Goal: Information Seeking & Learning: Find specific fact

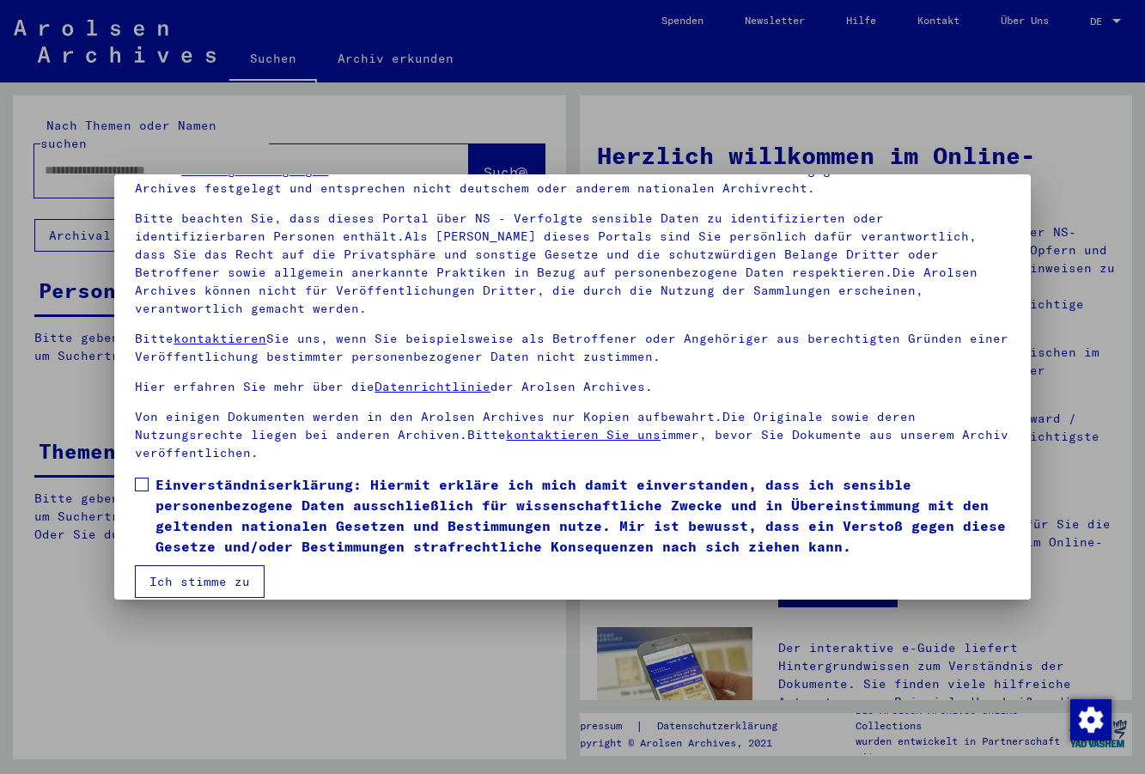
scroll to position [91, 0]
click at [150, 473] on label "Einverständniserklärung: Hiermit erkläre ich mich damit einverstanden, dass ich…" at bounding box center [572, 514] width 875 height 82
click at [192, 564] on button "Ich stimme zu" at bounding box center [200, 580] width 130 height 33
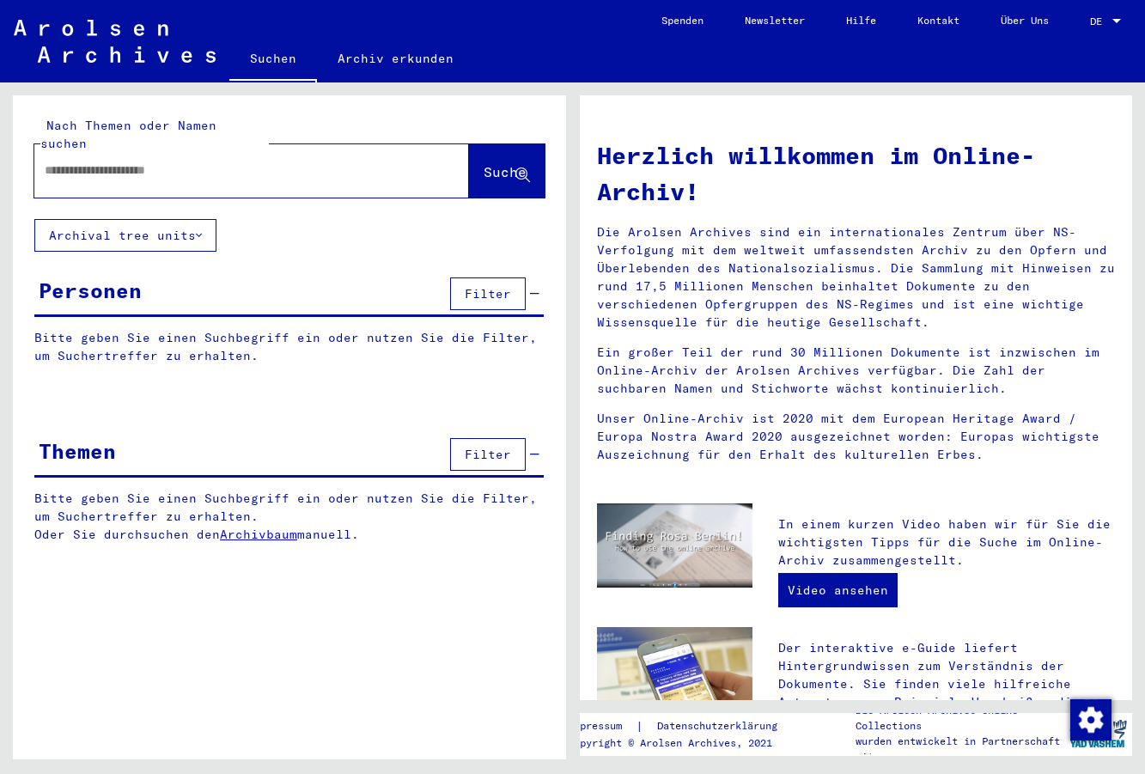
click at [178, 162] on input "text" at bounding box center [231, 171] width 373 height 18
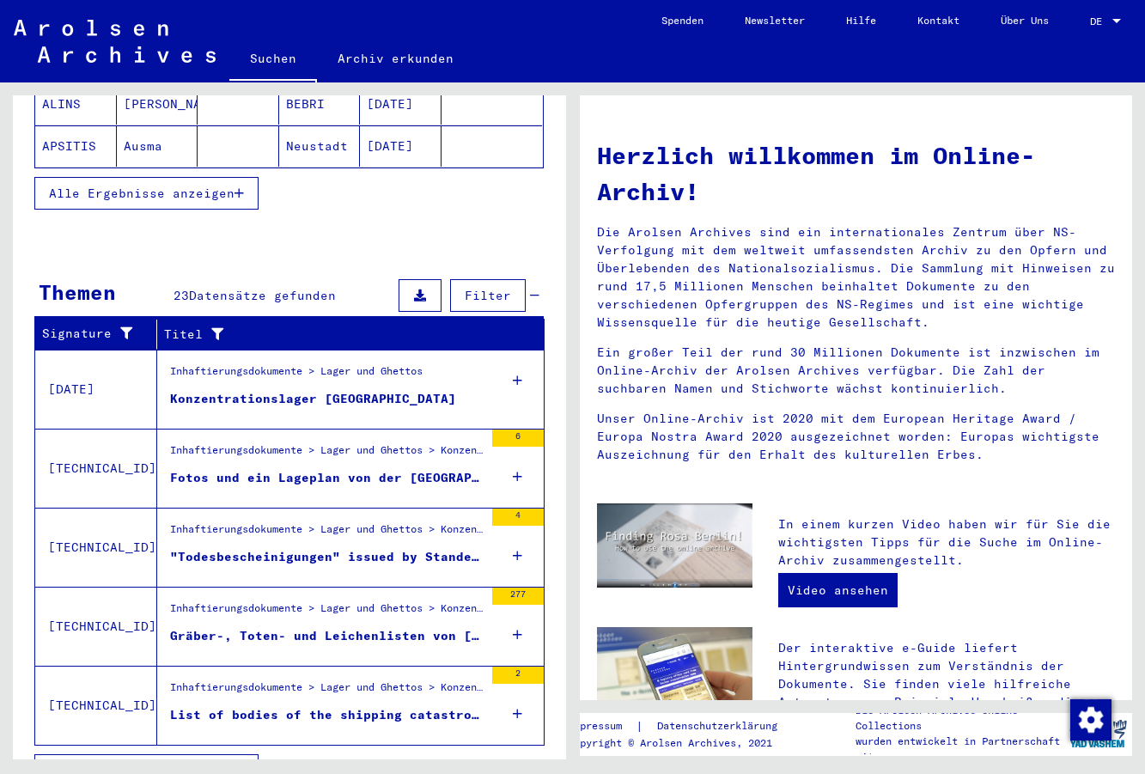
scroll to position [428, 0]
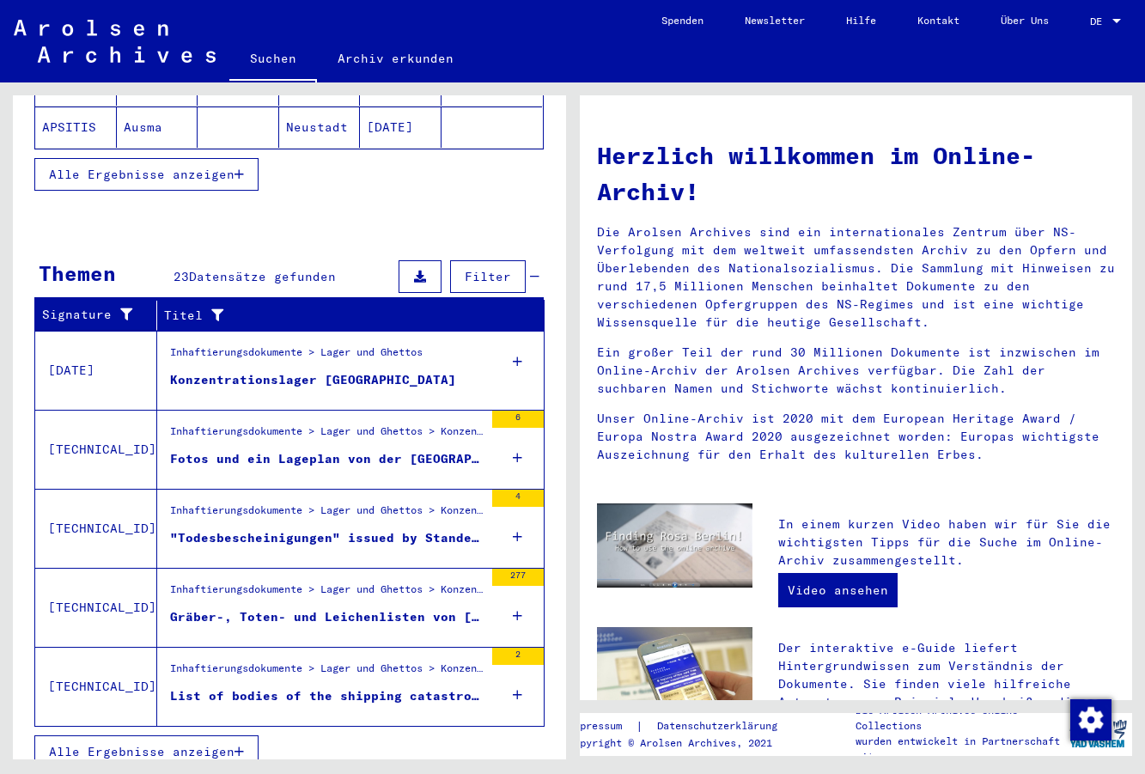
click at [210, 744] on button "Alle Ergebnisse anzeigen" at bounding box center [146, 751] width 224 height 33
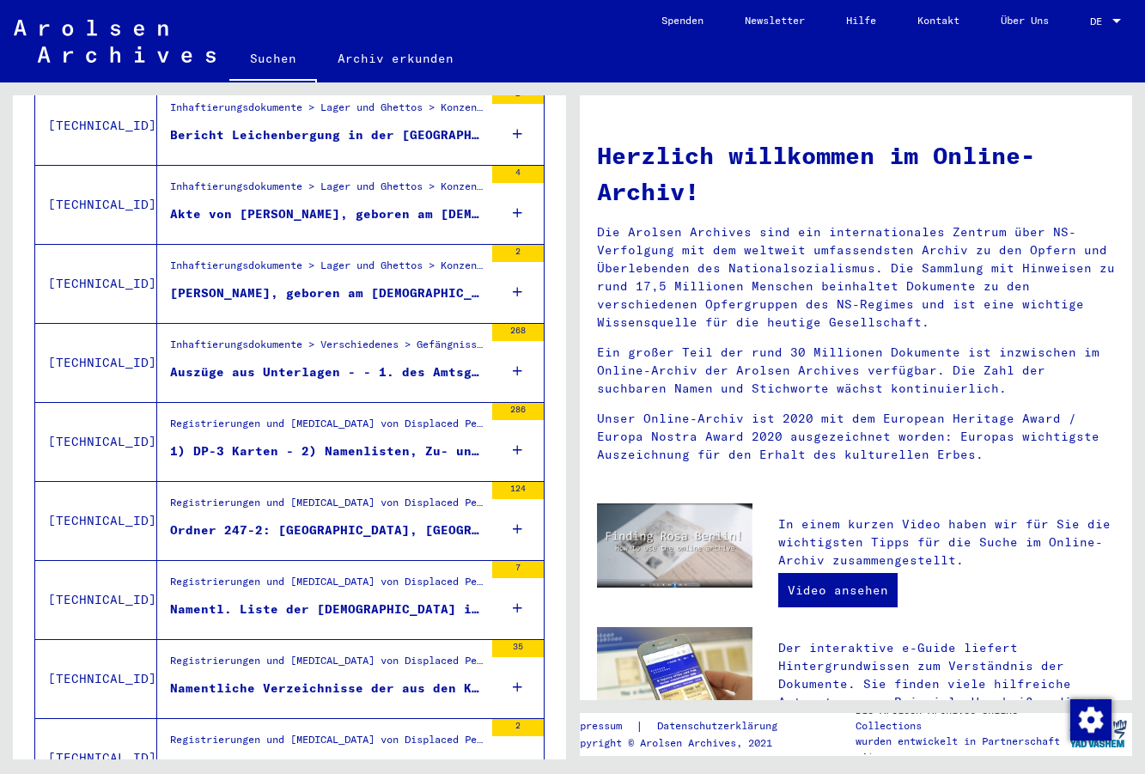
scroll to position [1000, 0]
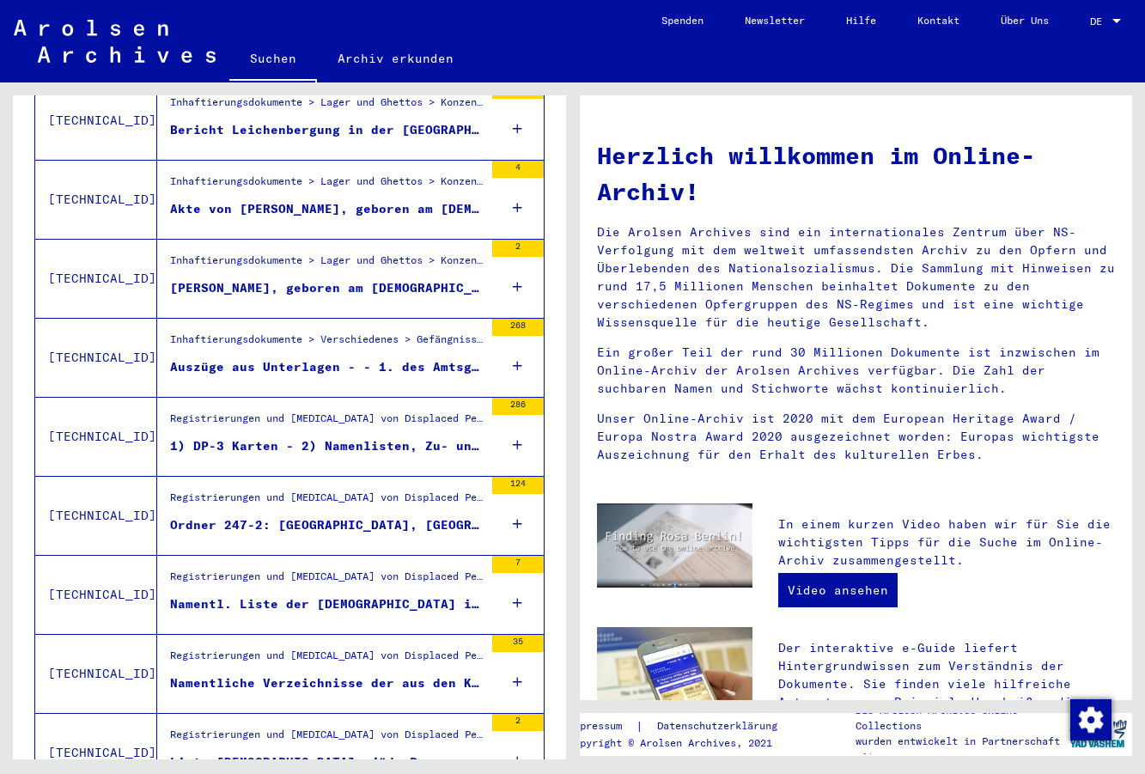
click at [390, 595] on div "Namentl. Liste der [DEMOGRAPHIC_DATA] im [GEOGRAPHIC_DATA], [DATE], ohne Nat-An…" at bounding box center [327, 604] width 314 height 18
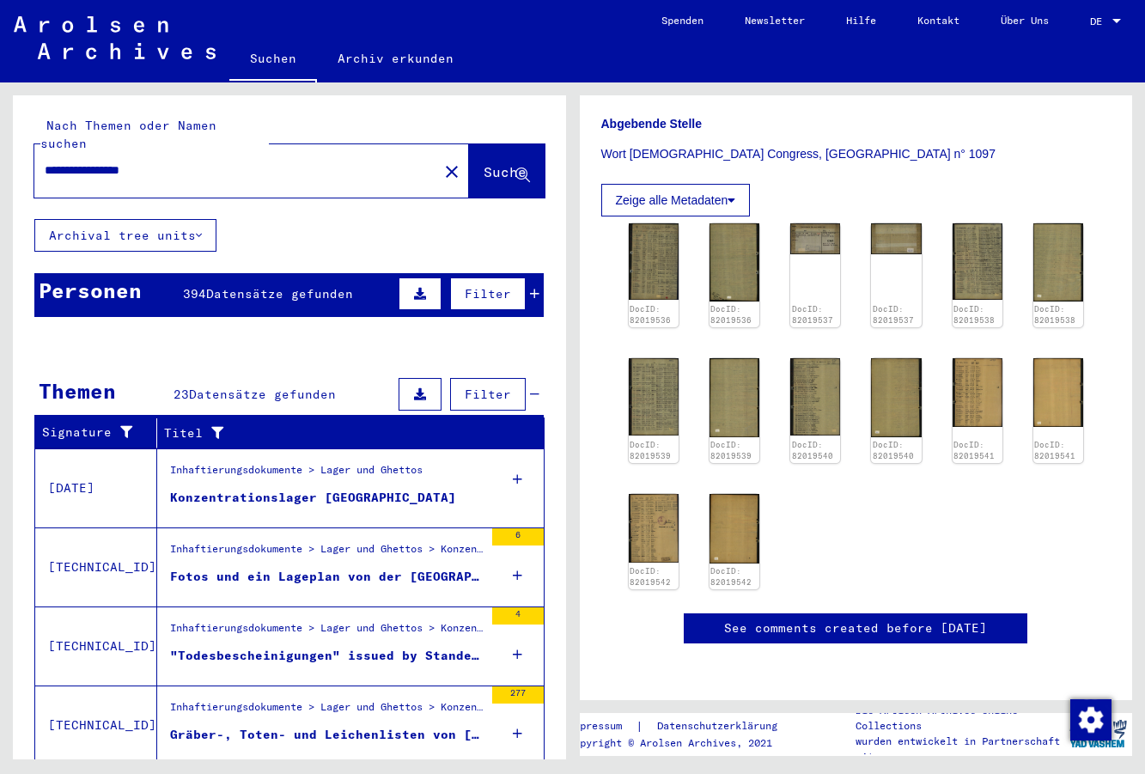
click at [158, 162] on input "**********" at bounding box center [236, 171] width 383 height 18
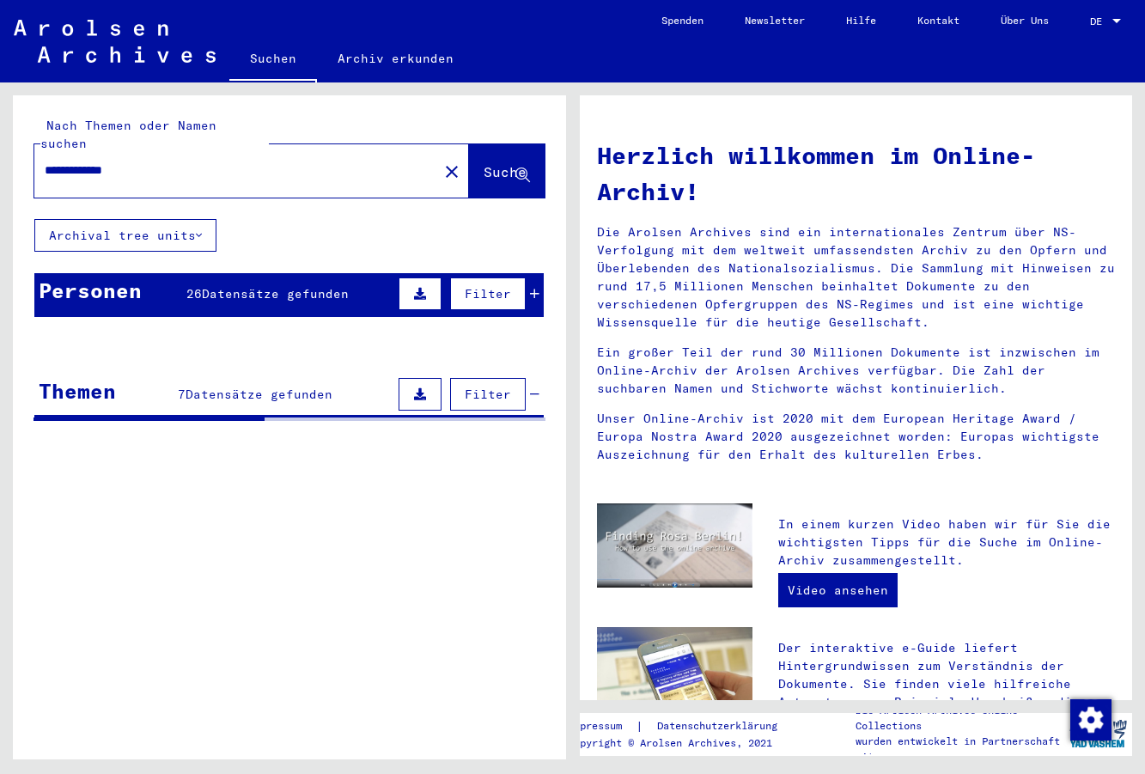
click at [155, 162] on input "**********" at bounding box center [231, 171] width 373 height 18
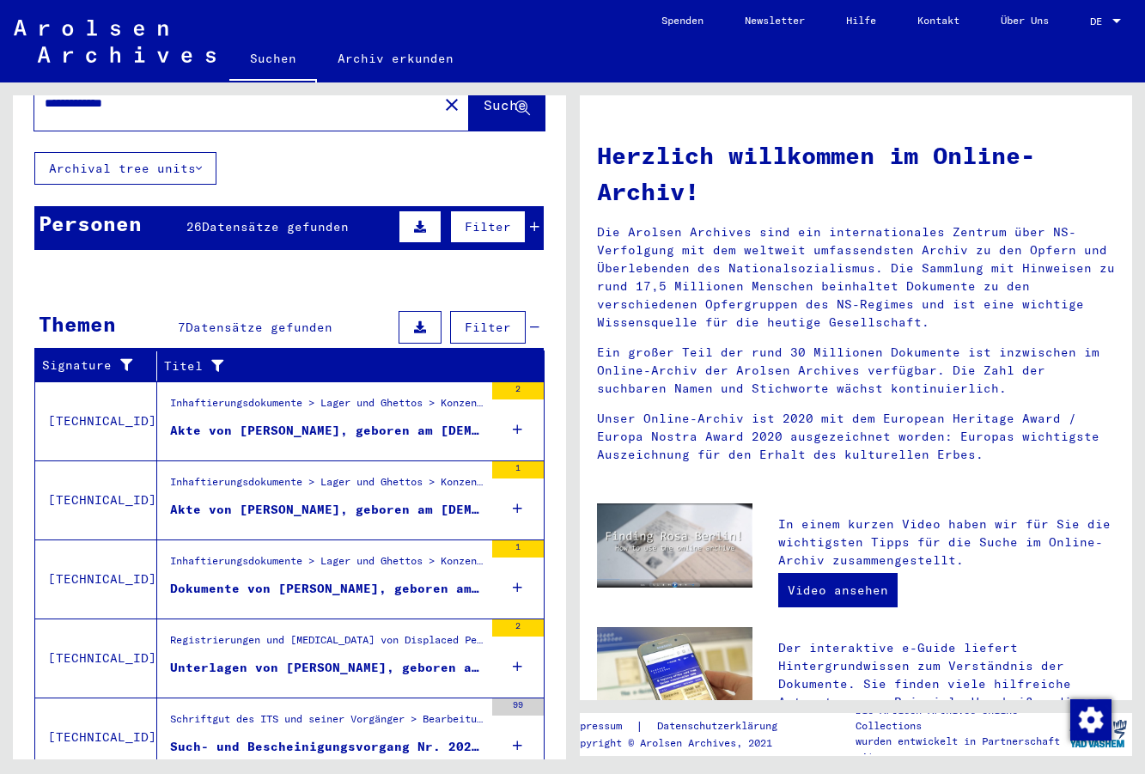
scroll to position [118, 0]
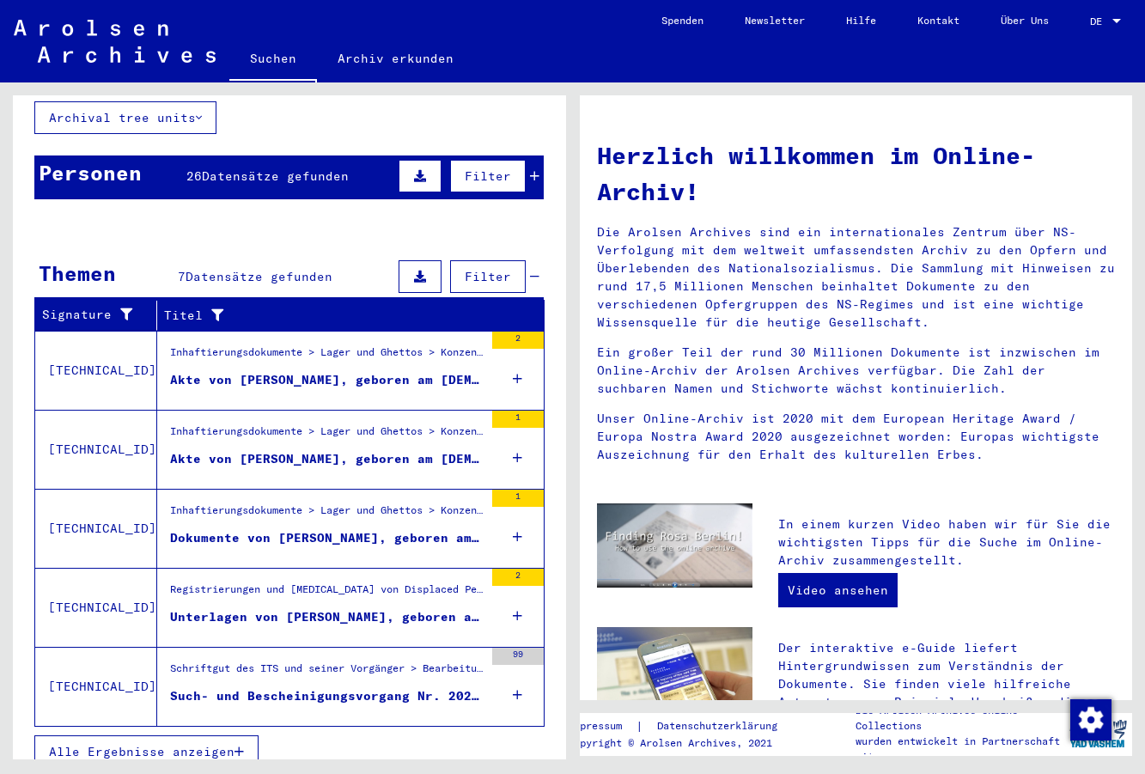
click at [387, 608] on div "Unterlagen von [PERSON_NAME], geboren am [DEMOGRAPHIC_DATA], geboren in [GEOGRA…" at bounding box center [327, 617] width 314 height 18
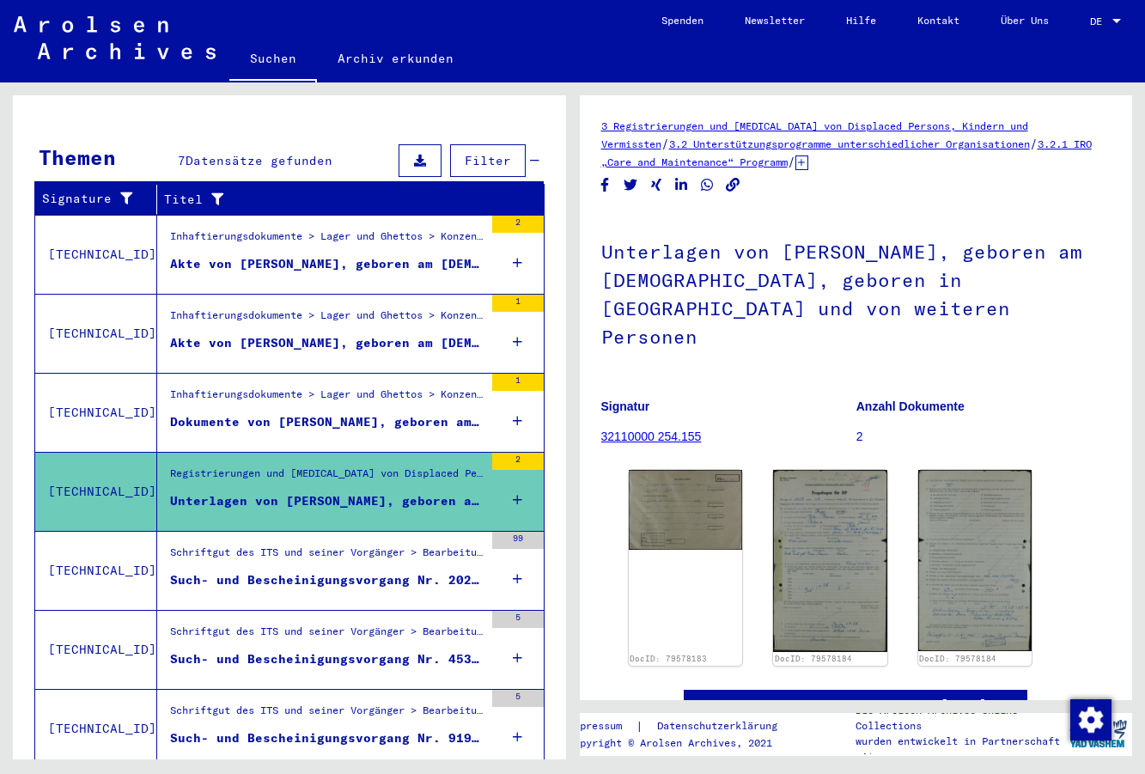
scroll to position [241, 0]
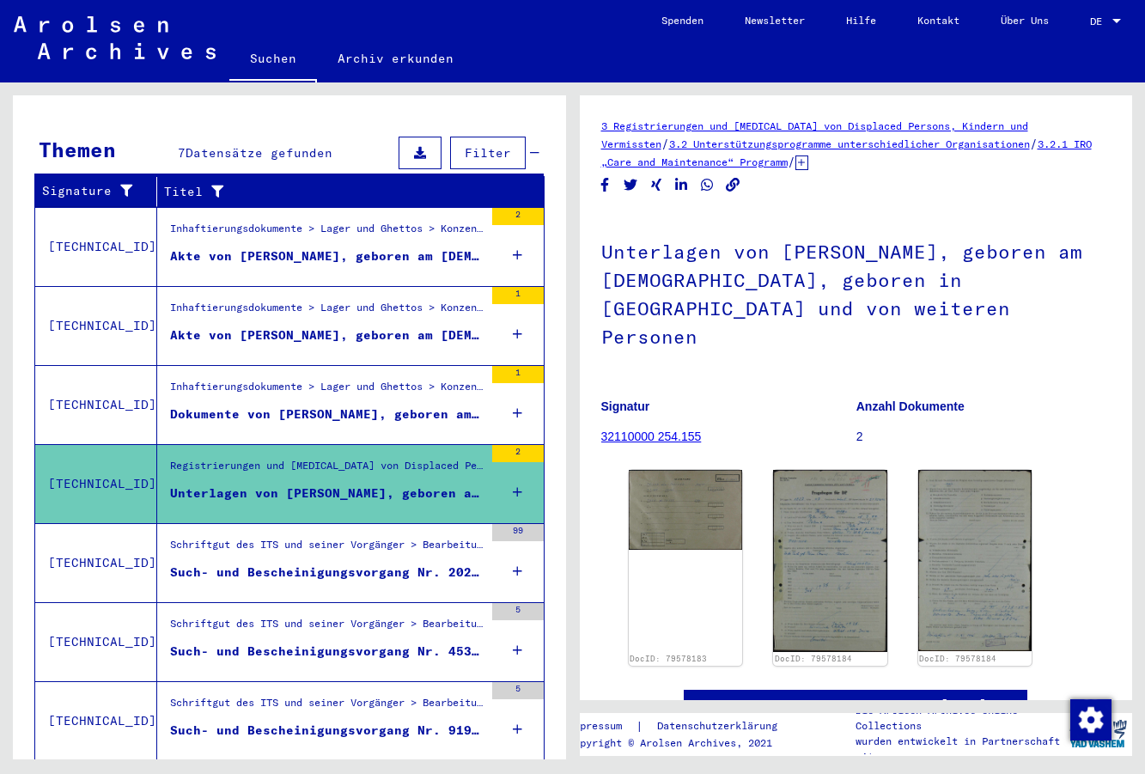
click at [289, 564] on div "Such- und Bescheinigungsvorgang Nr. 202.556 für [PERSON_NAME] geboren [DEMOGRAP…" at bounding box center [327, 573] width 314 height 18
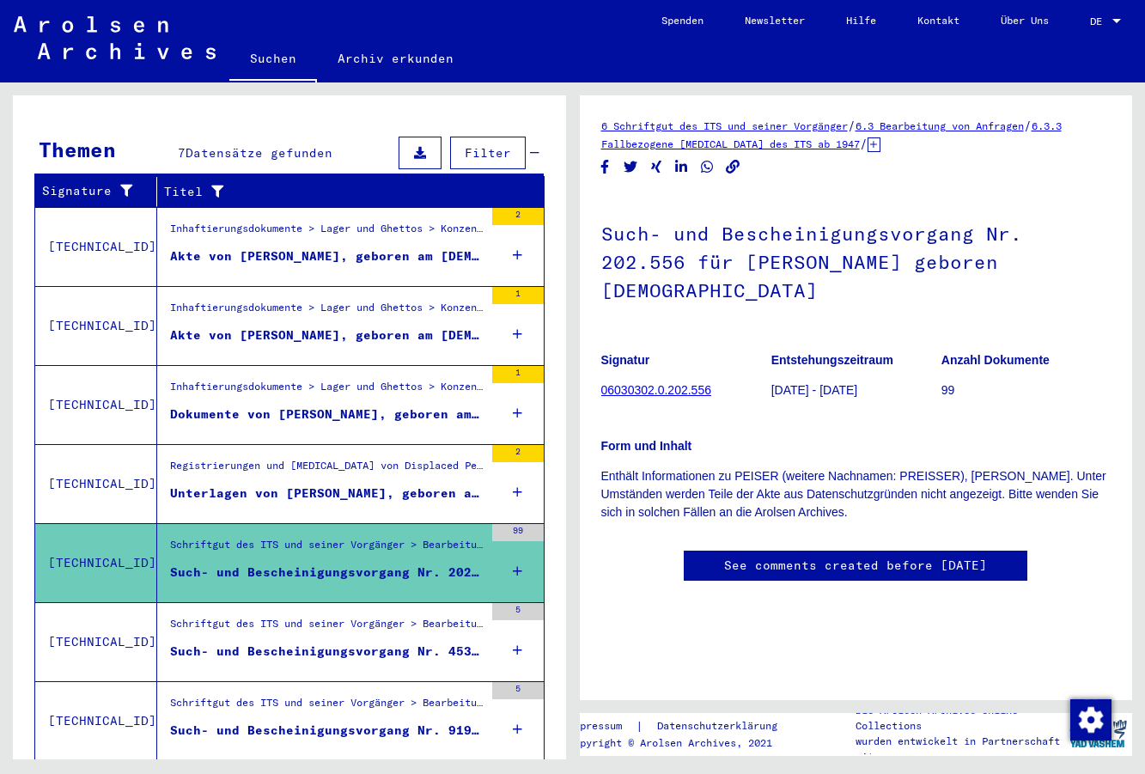
scroll to position [15, 0]
click at [341, 485] on div "Unterlagen von [PERSON_NAME], geboren am [DEMOGRAPHIC_DATA], geboren in [GEOGRA…" at bounding box center [327, 494] width 314 height 18
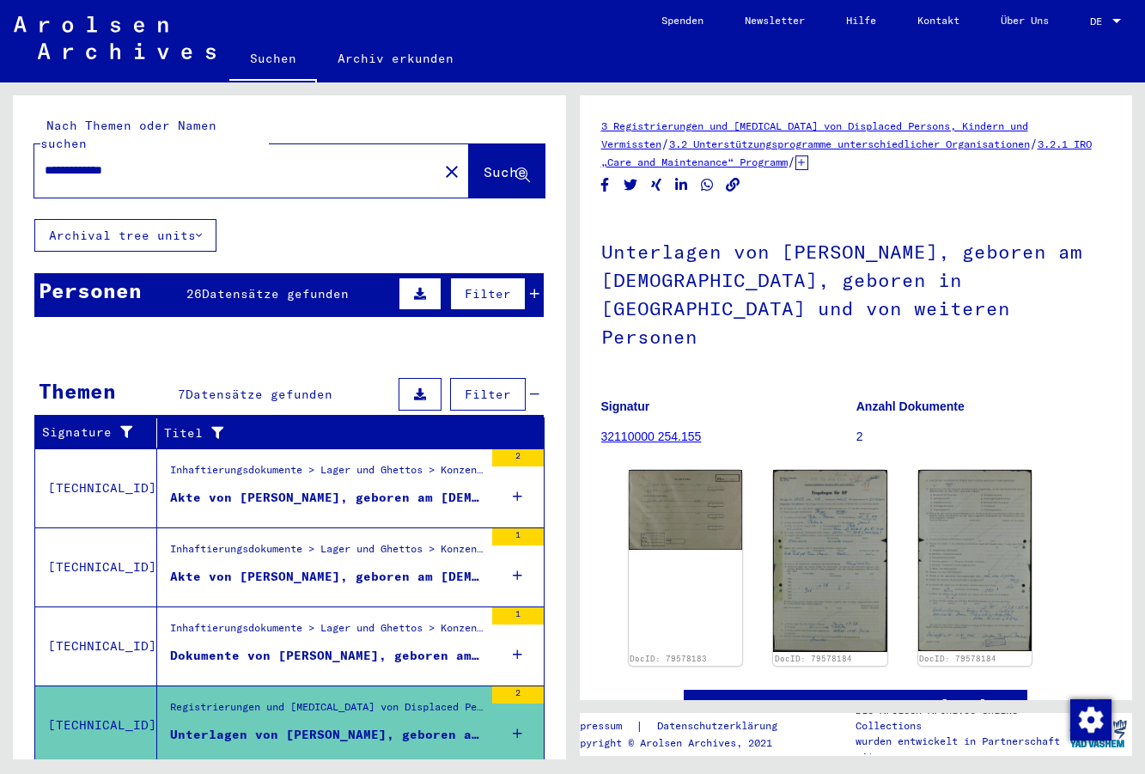
click at [168, 162] on input "**********" at bounding box center [236, 171] width 383 height 18
click at [169, 162] on input "**********" at bounding box center [236, 171] width 383 height 18
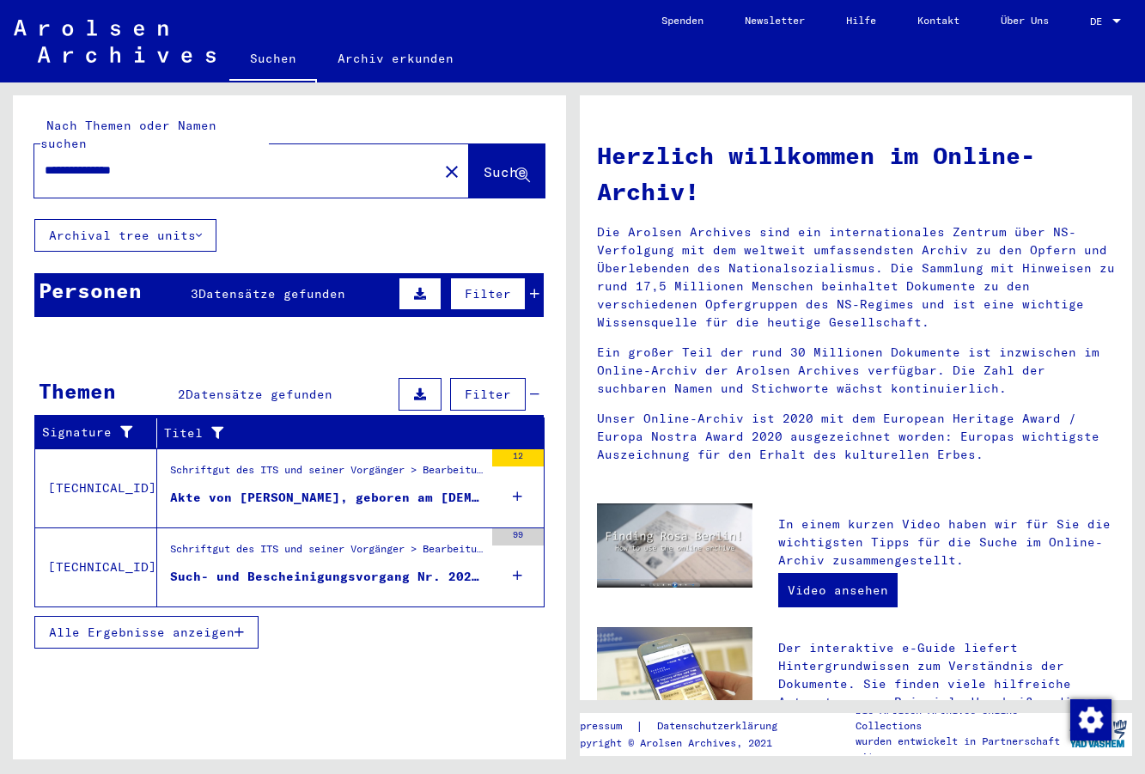
click at [232, 625] on span "Alle Ergebnisse anzeigen" at bounding box center [142, 632] width 186 height 15
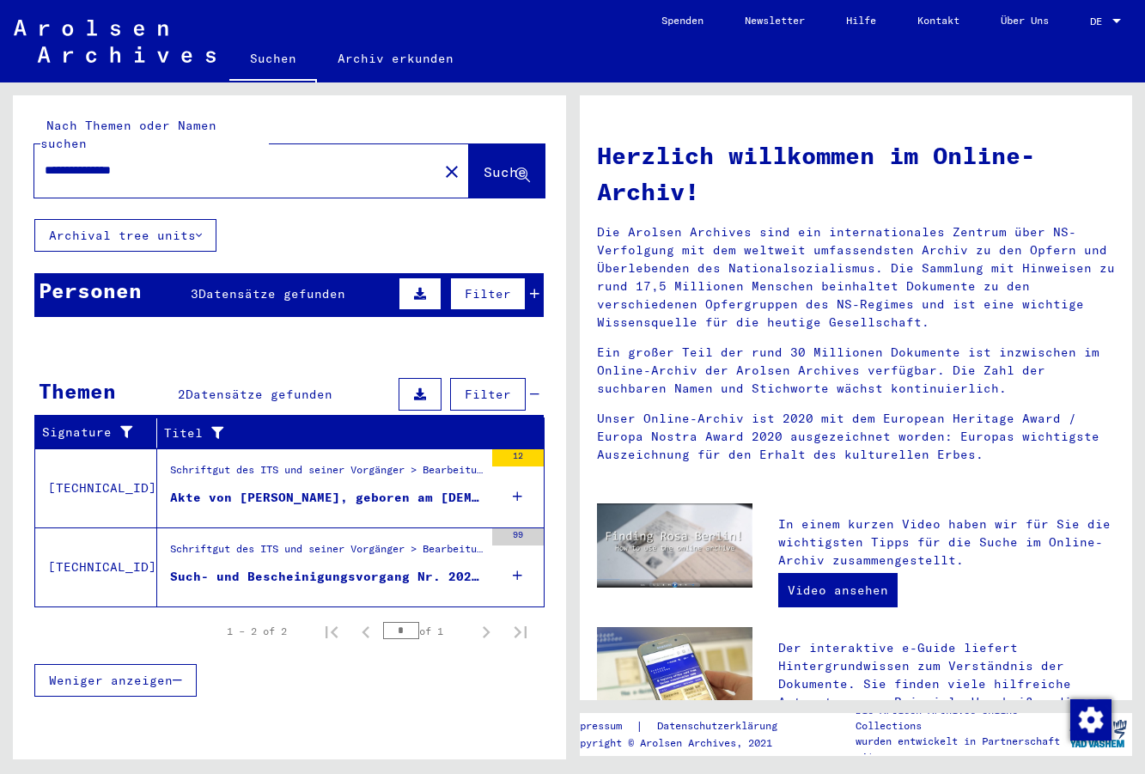
click at [340, 548] on figure "Schriftgut des ITS und seiner Vorgänger > Bearbeitung von Anfragen > Fallbezoge…" at bounding box center [327, 554] width 314 height 26
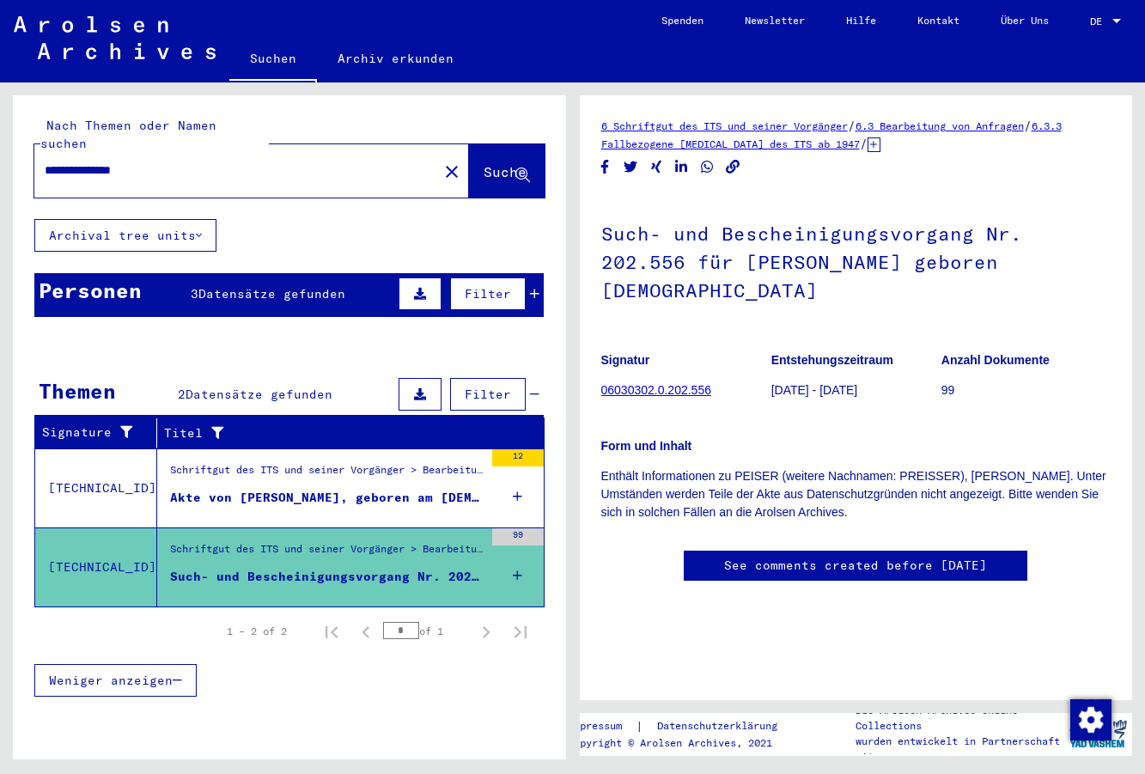
click at [295, 462] on div "Schriftgut des ITS und seiner Vorgänger > Bearbeitung von Anfragen > Suchvorgän…" at bounding box center [327, 474] width 314 height 24
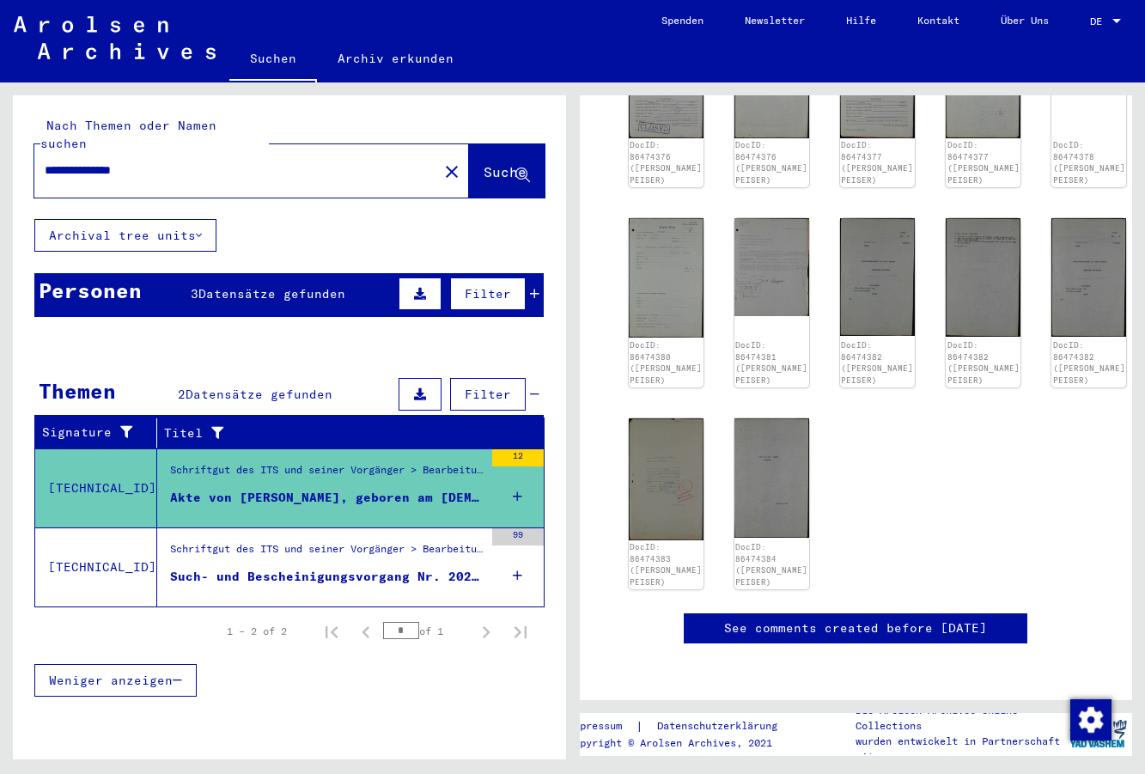
scroll to position [696, 0]
click at [197, 162] on input "**********" at bounding box center [236, 171] width 383 height 18
type input "**********"
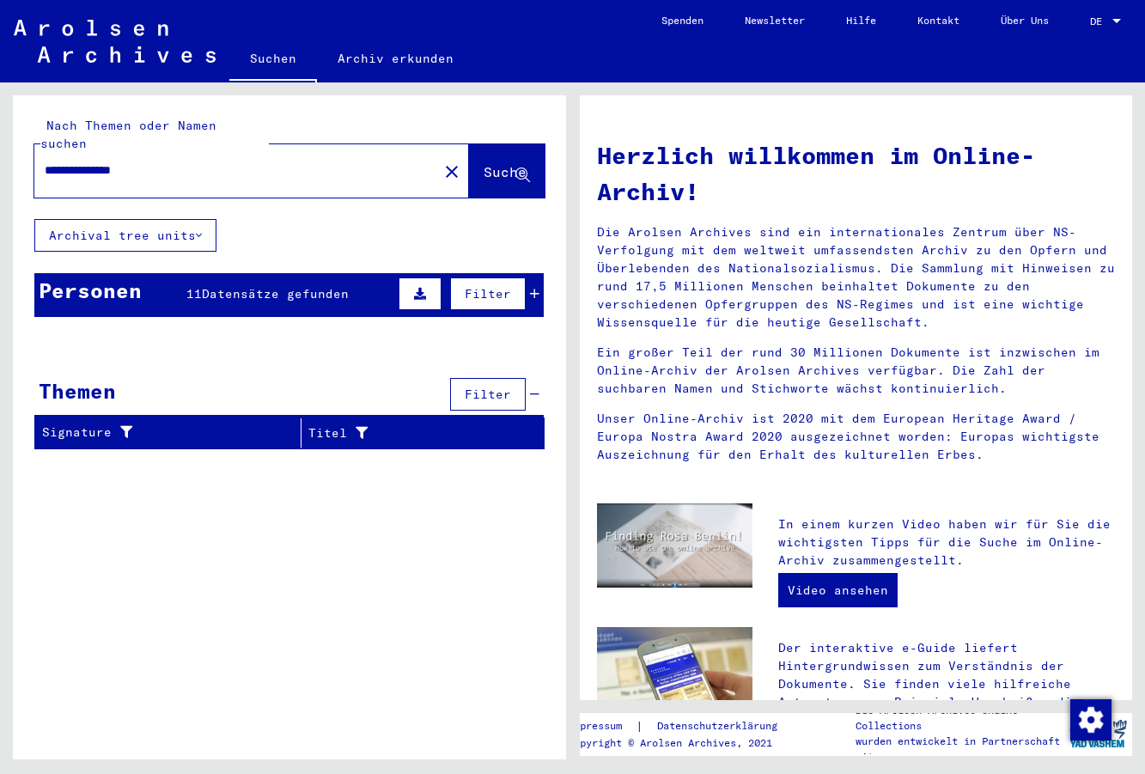
click at [292, 286] on span "Datensätze gefunden" at bounding box center [275, 293] width 147 height 15
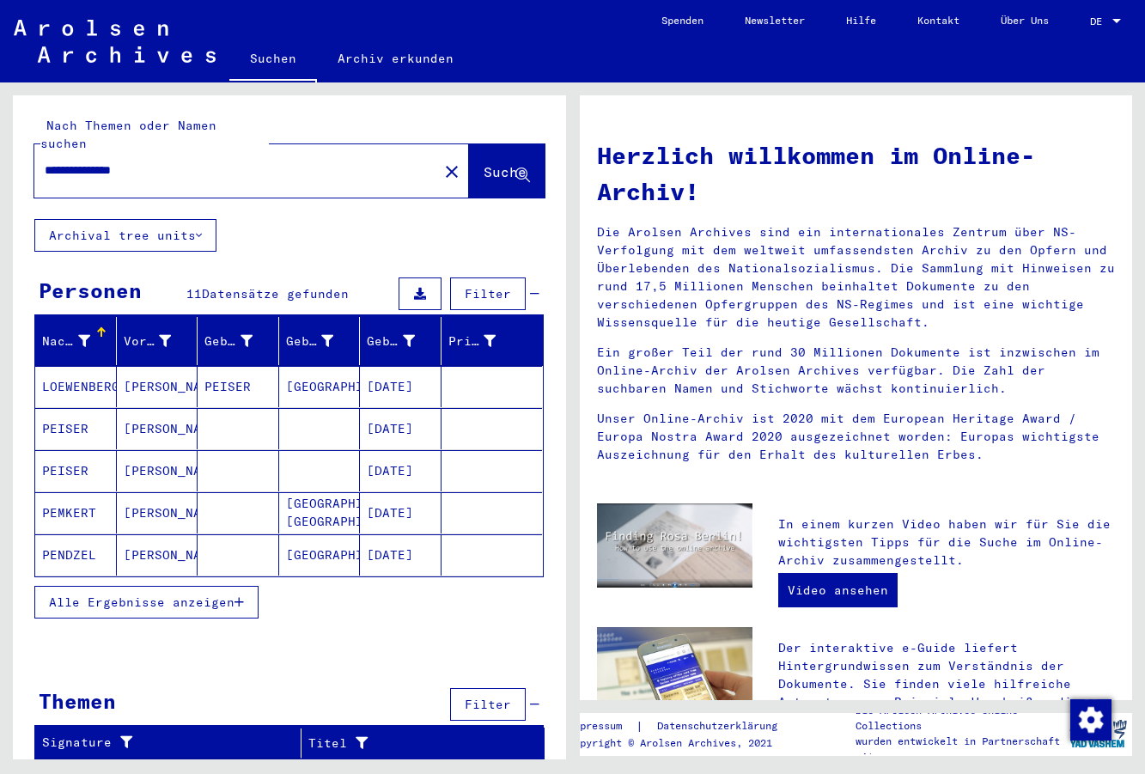
click at [161, 418] on mat-cell "[PERSON_NAME]" at bounding box center [158, 428] width 82 height 41
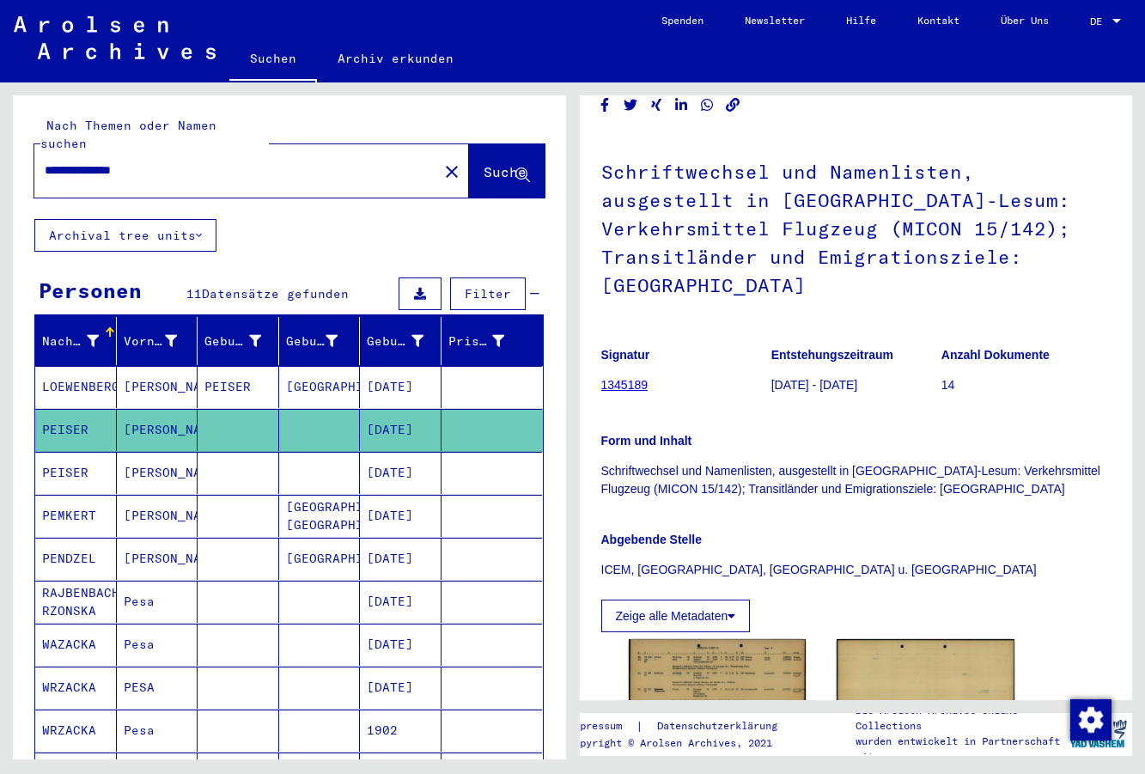
scroll to position [340, 0]
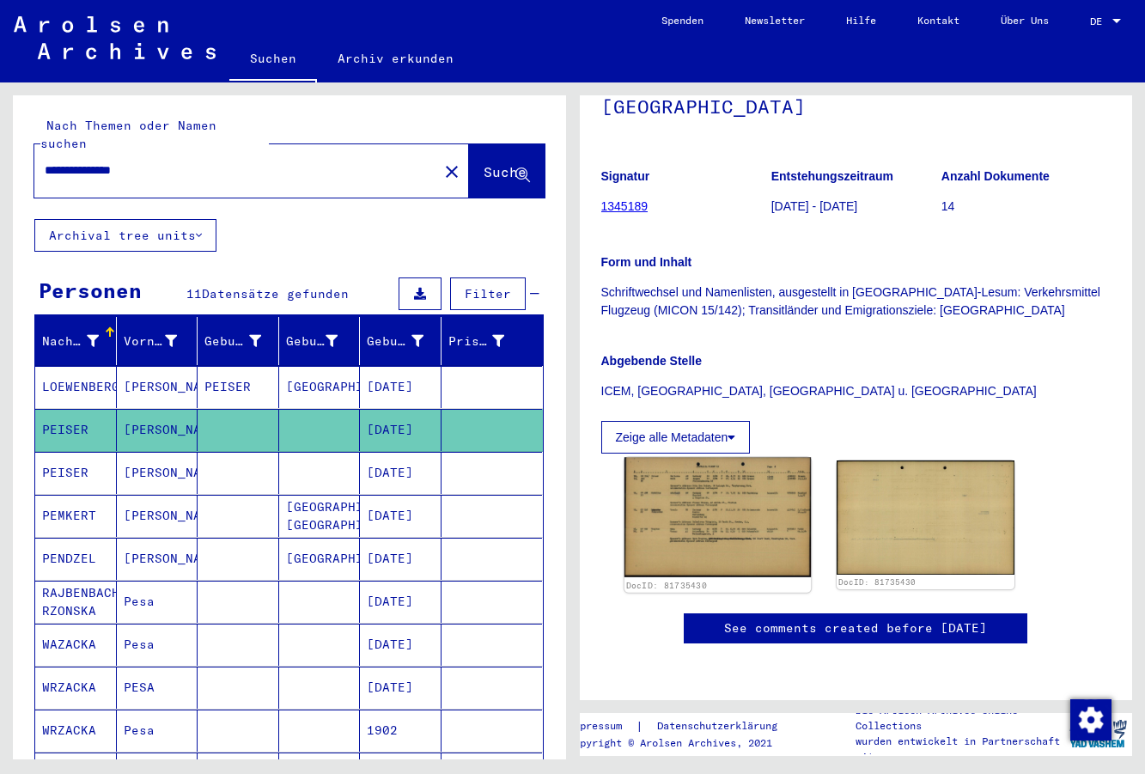
click at [740, 457] on img at bounding box center [717, 517] width 186 height 120
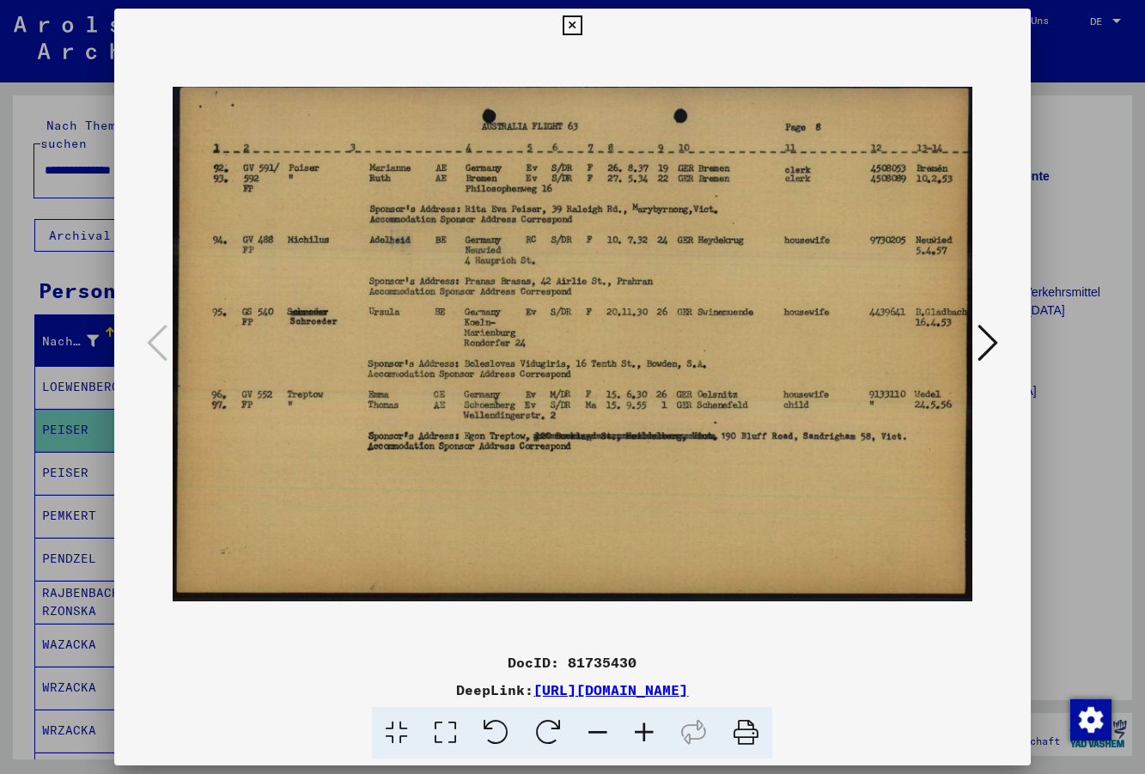
click at [582, 25] on icon at bounding box center [573, 25] width 20 height 21
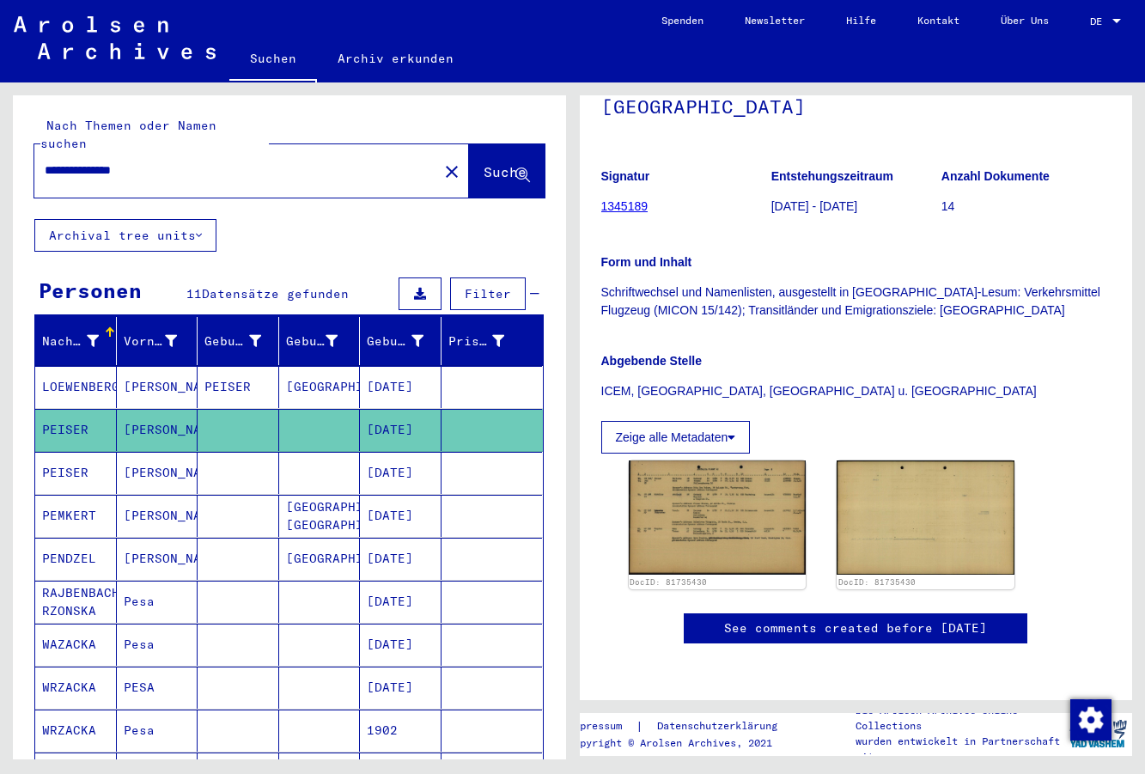
click at [89, 466] on mat-cell "PEISER" at bounding box center [76, 473] width 82 height 42
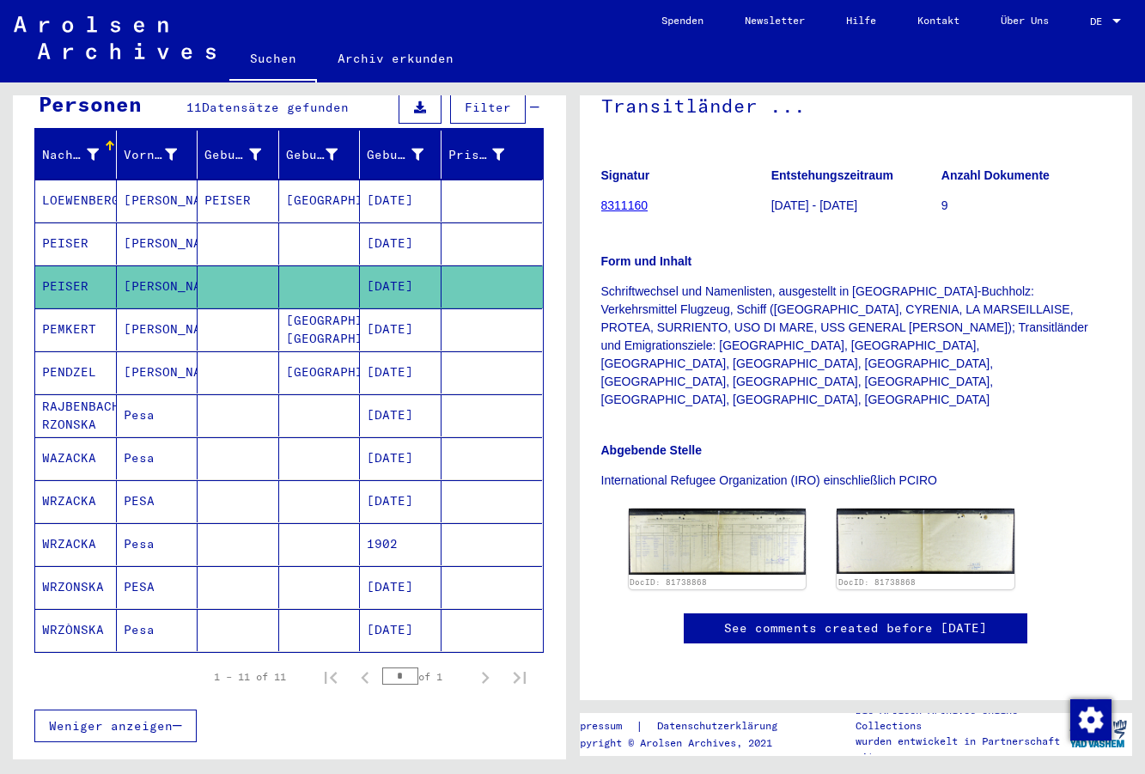
scroll to position [418, 0]
click at [745, 507] on img at bounding box center [717, 542] width 186 height 70
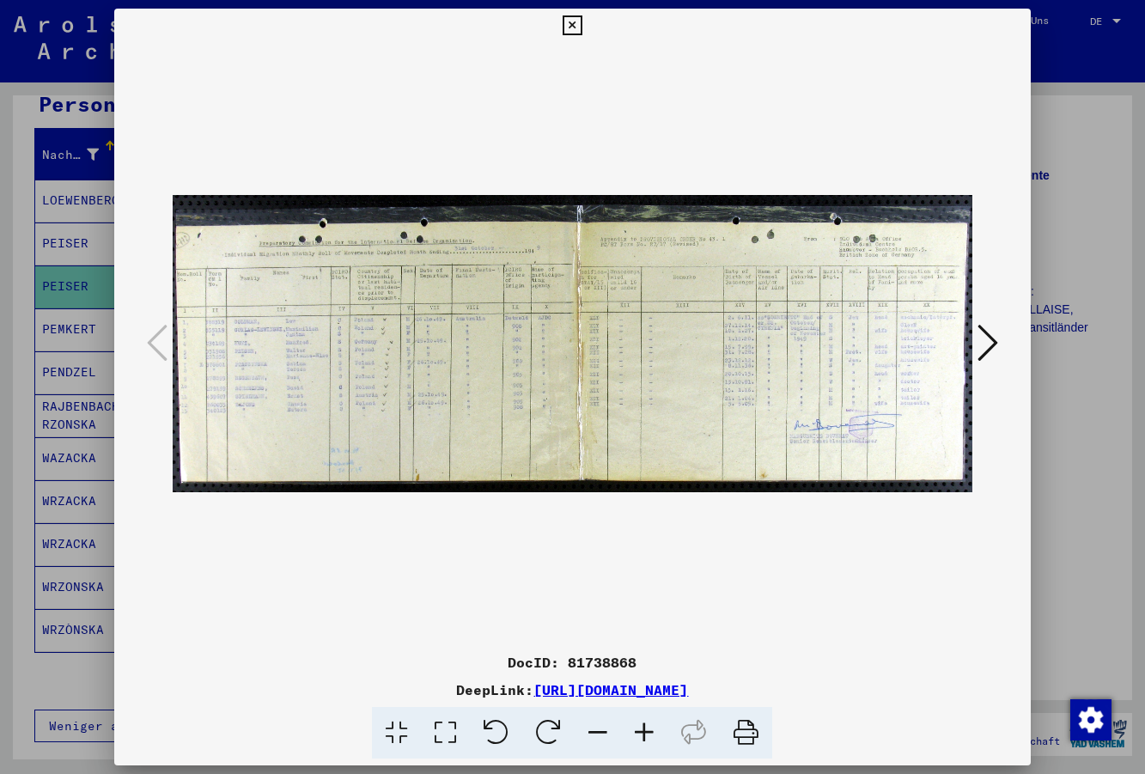
click at [645, 733] on icon at bounding box center [644, 733] width 46 height 52
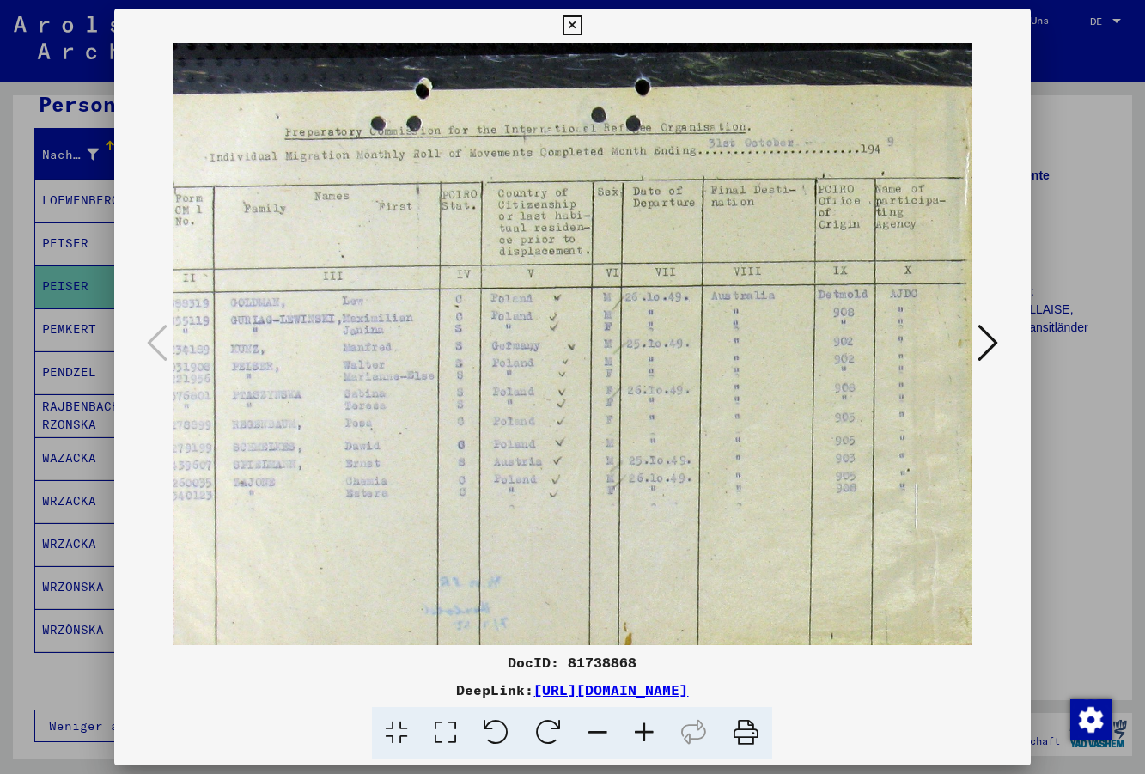
scroll to position [15, 71]
drag, startPoint x: 594, startPoint y: 415, endPoint x: 1056, endPoint y: 428, distance: 462.4
click at [1056, 428] on div "DocID: 81738868 DeepLink: [URL][DOMAIN_NAME]" at bounding box center [572, 387] width 1145 height 774
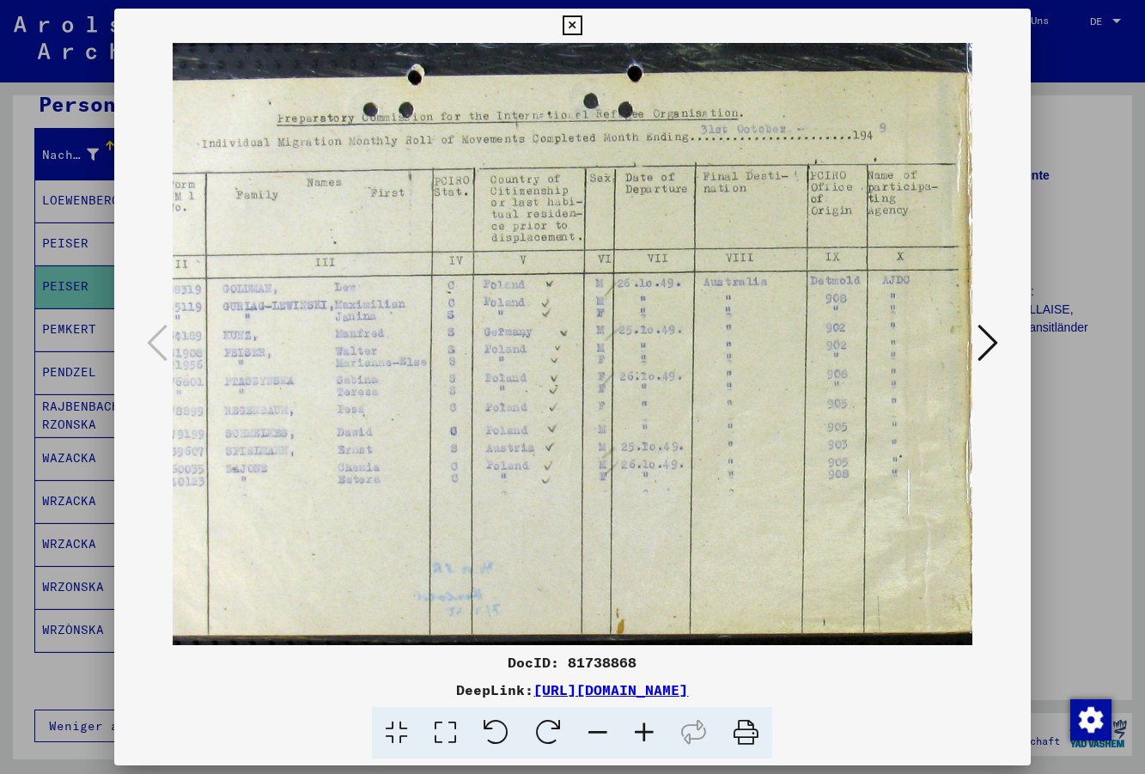
scroll to position [29, 86]
drag, startPoint x: 365, startPoint y: 483, endPoint x: 557, endPoint y: 469, distance: 192.1
click at [557, 469] on img at bounding box center [954, 336] width 1734 height 645
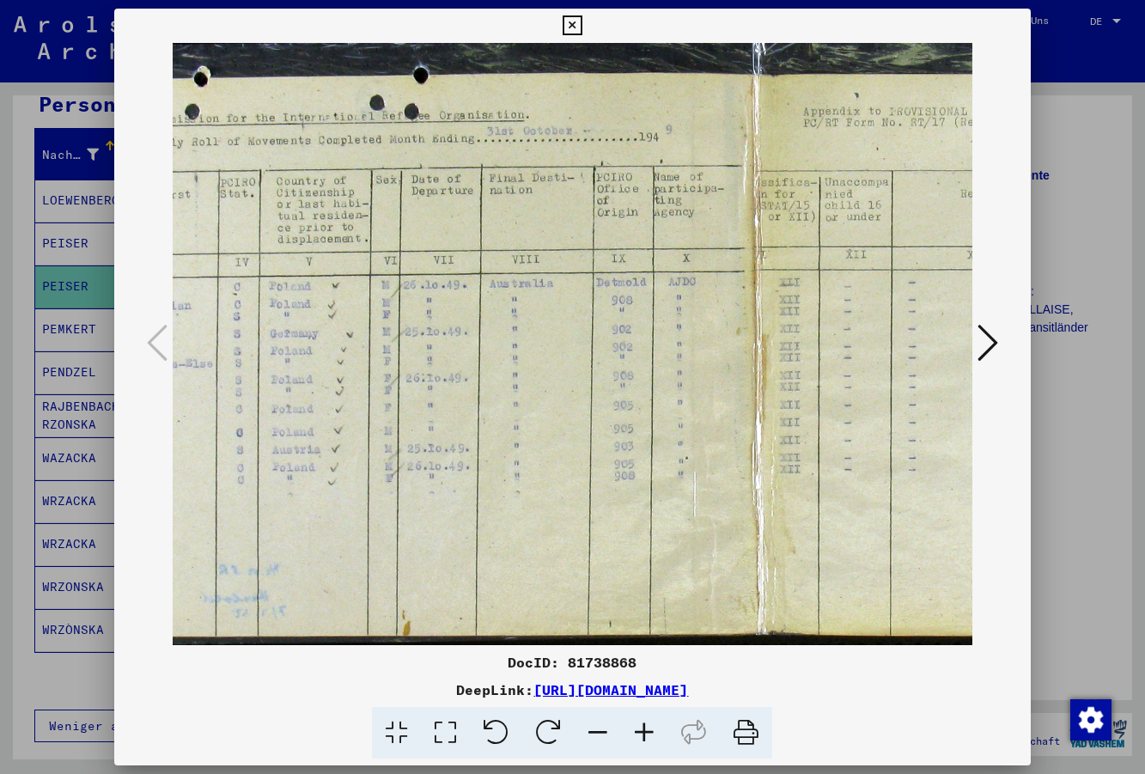
drag, startPoint x: 870, startPoint y: 478, endPoint x: 657, endPoint y: 479, distance: 213.1
click at [658, 479] on img at bounding box center [742, 337] width 1734 height 645
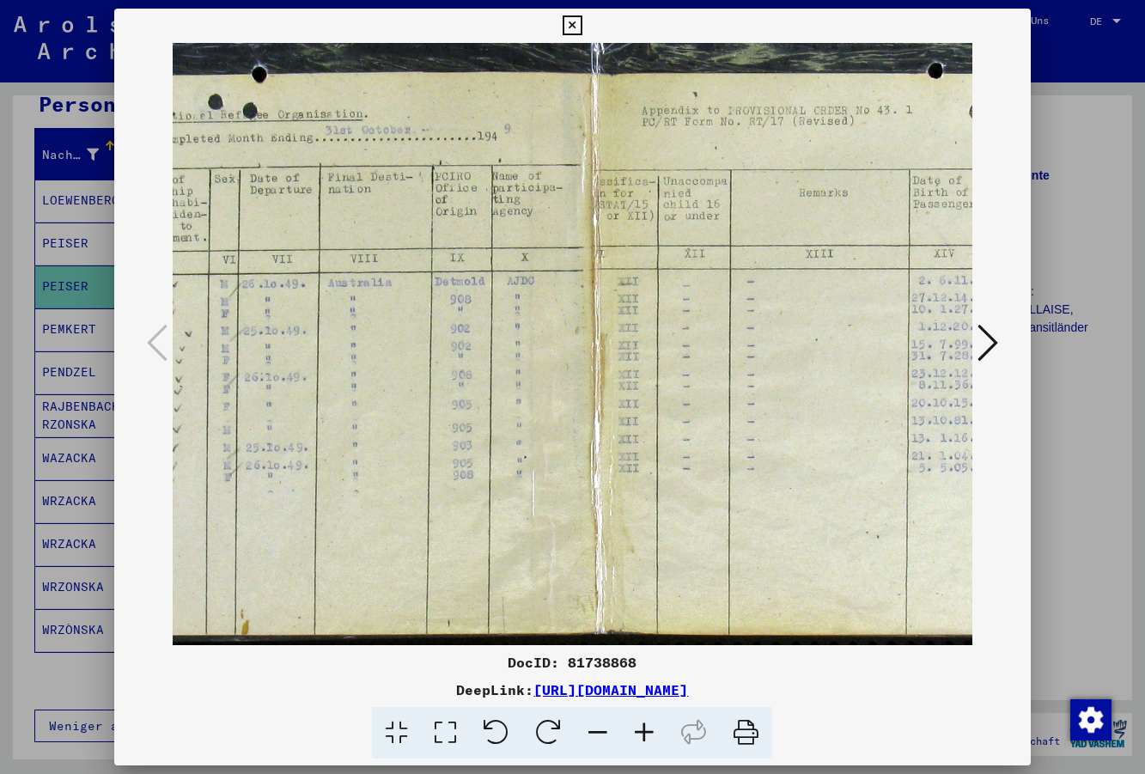
drag, startPoint x: 878, startPoint y: 503, endPoint x: 721, endPoint y: 500, distance: 157.3
click at [717, 502] on img at bounding box center [581, 337] width 1734 height 645
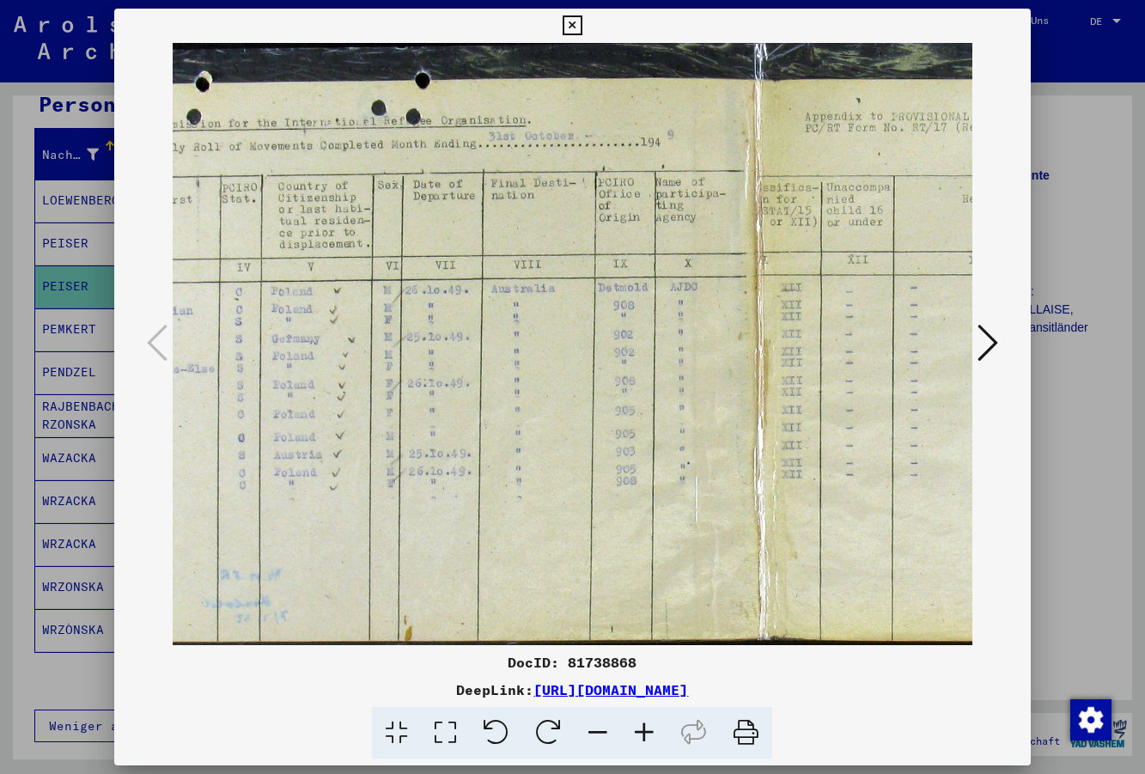
click at [1020, 505] on div at bounding box center [572, 344] width 916 height 602
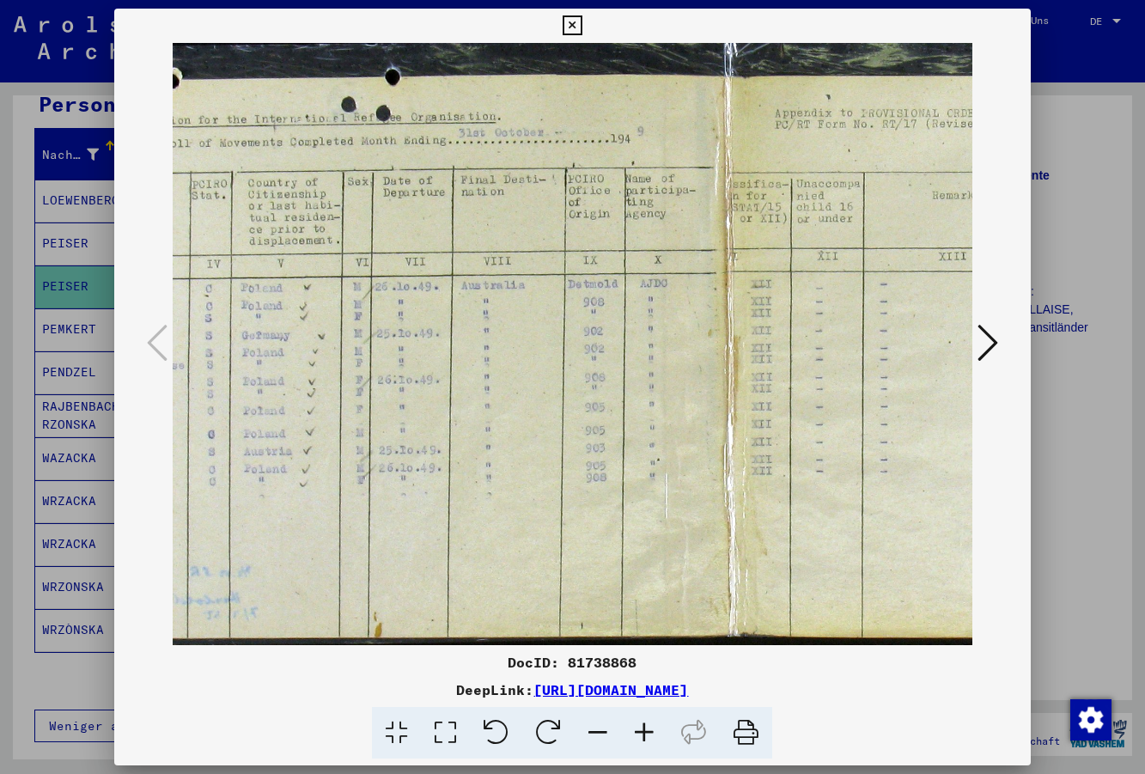
drag, startPoint x: 650, startPoint y: 472, endPoint x: 621, endPoint y: 467, distance: 29.5
click at [621, 467] on img at bounding box center [714, 339] width 1734 height 645
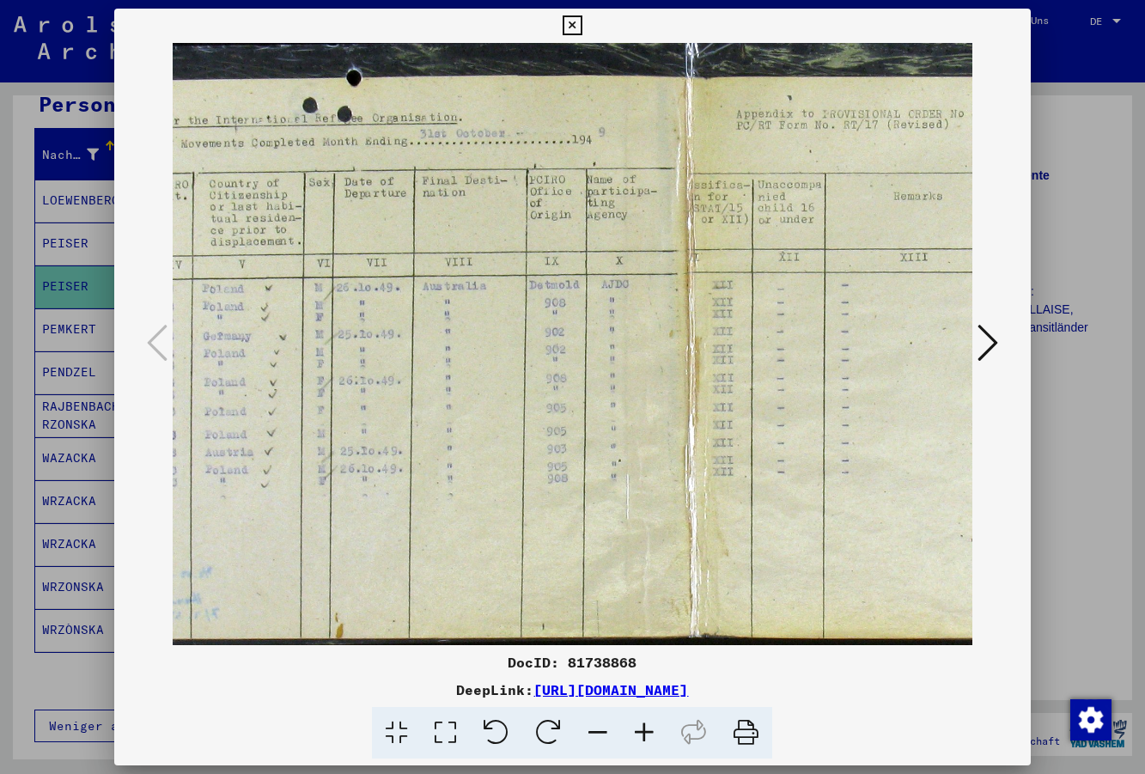
scroll to position [30, 456]
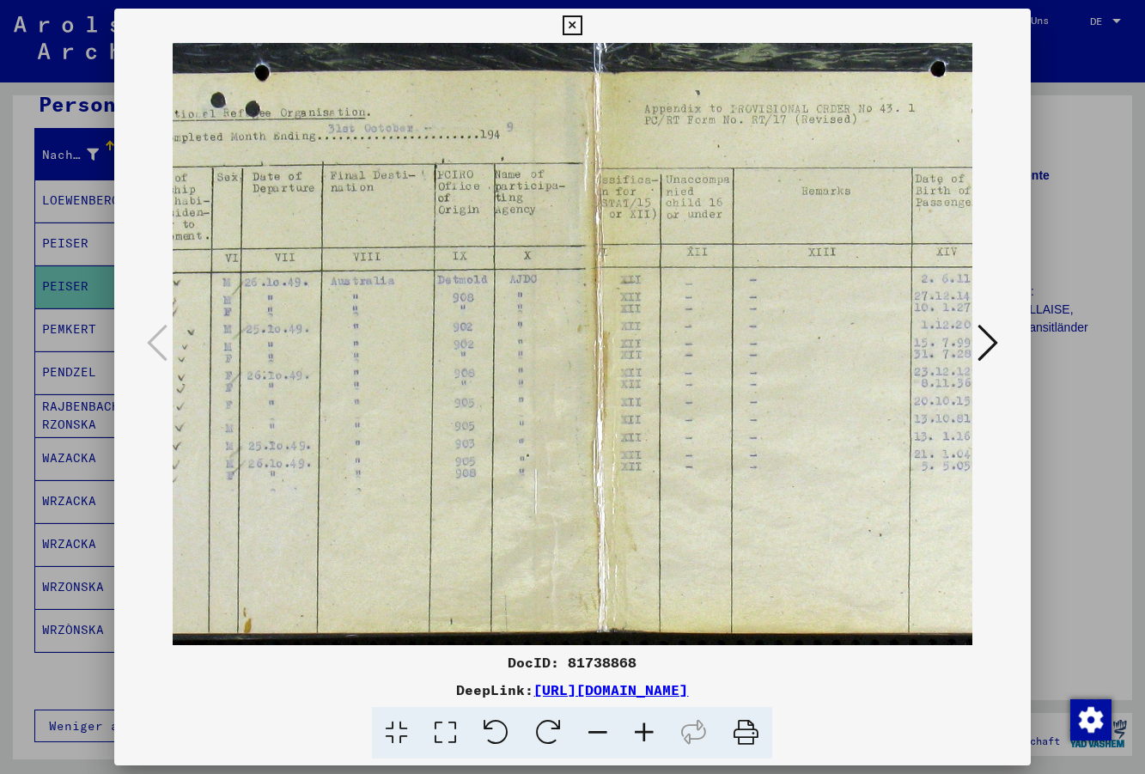
drag, startPoint x: 869, startPoint y: 416, endPoint x: 749, endPoint y: 411, distance: 119.5
click at [749, 411] on img at bounding box center [583, 335] width 1734 height 645
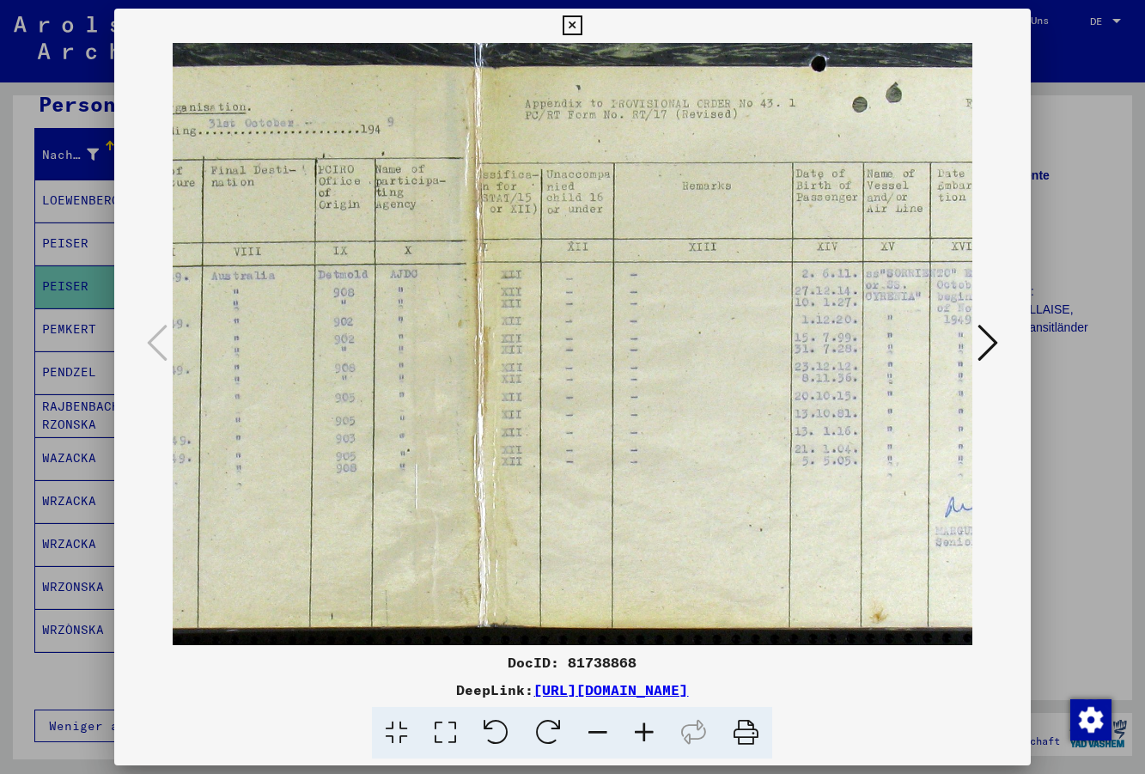
drag, startPoint x: 842, startPoint y: 399, endPoint x: 758, endPoint y: 394, distance: 84.4
click at [758, 394] on img at bounding box center [464, 330] width 1734 height 645
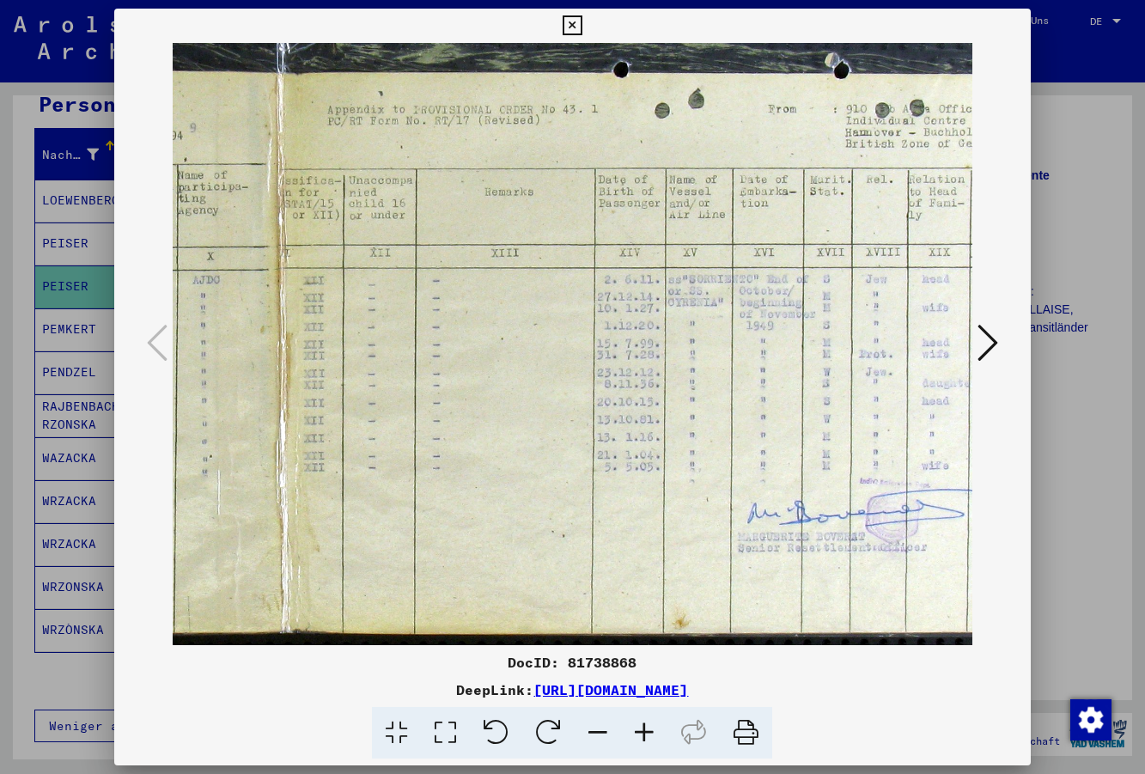
scroll to position [29, 753]
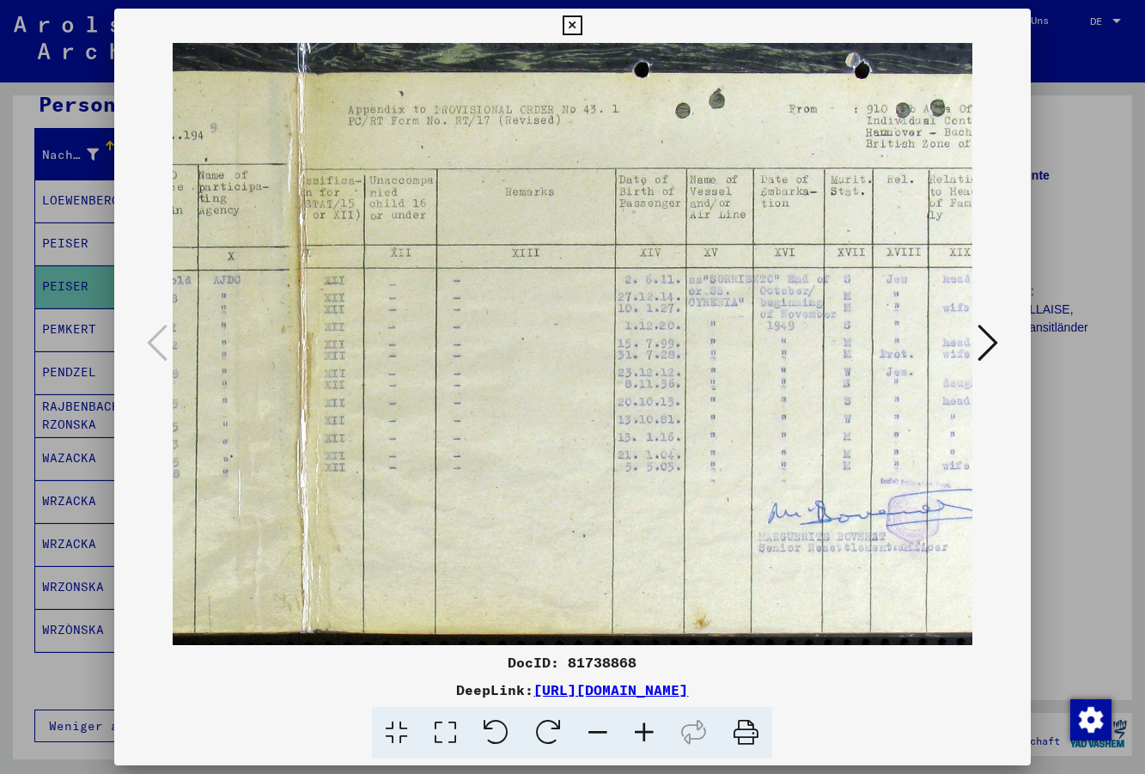
drag, startPoint x: 851, startPoint y: 373, endPoint x: 631, endPoint y: 377, distance: 219.1
click at [631, 377] on img at bounding box center [287, 336] width 1734 height 645
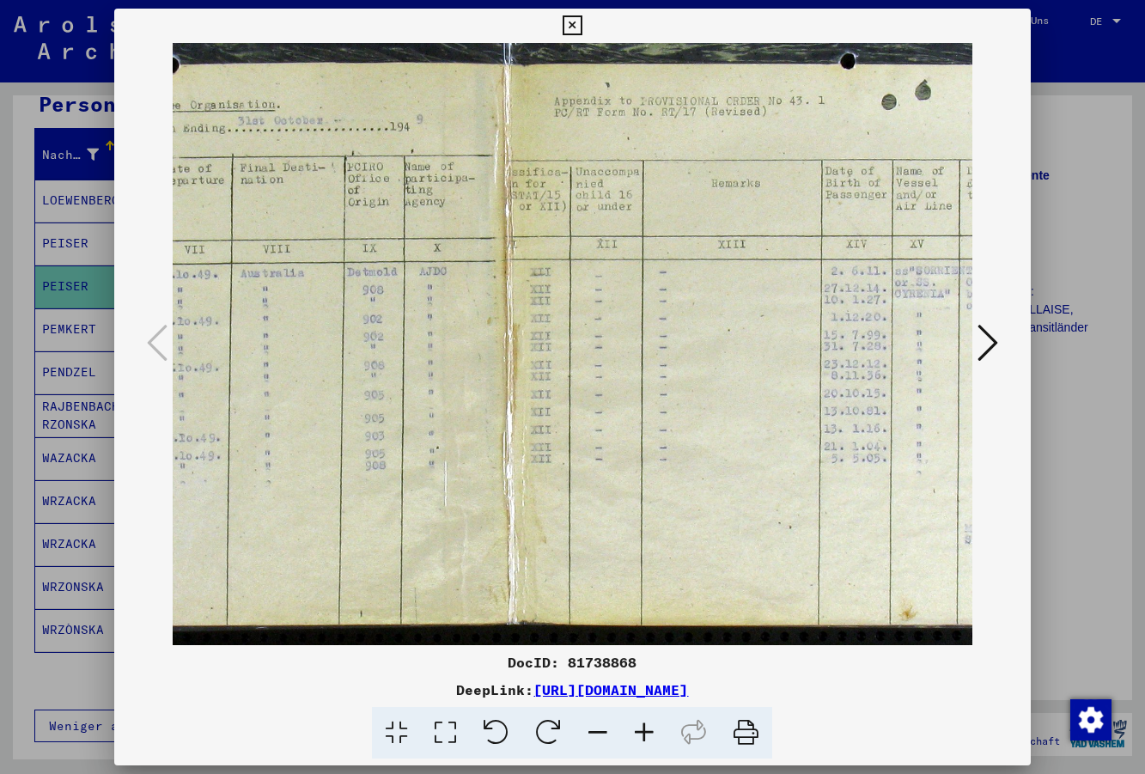
drag, startPoint x: 551, startPoint y: 388, endPoint x: 758, endPoint y: 379, distance: 207.3
click at [758, 379] on img at bounding box center [493, 327] width 1734 height 645
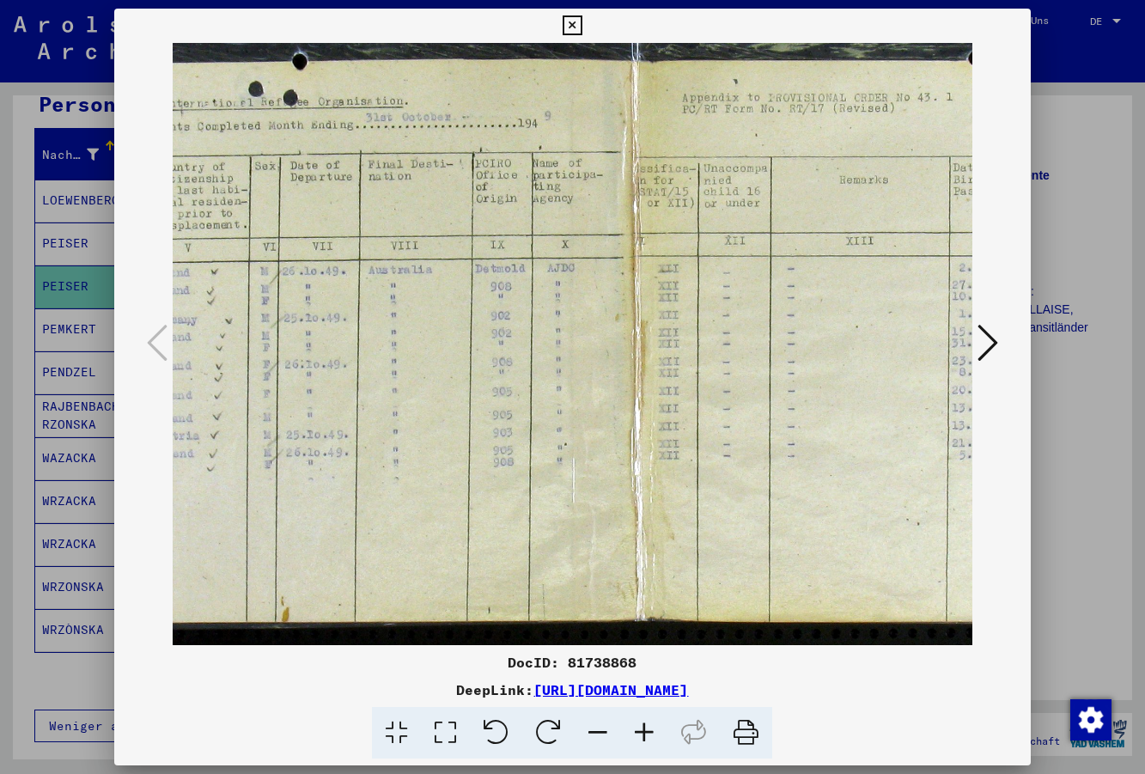
drag, startPoint x: 586, startPoint y: 379, endPoint x: 677, endPoint y: 380, distance: 91.1
click at [678, 380] on img at bounding box center [621, 324] width 1734 height 645
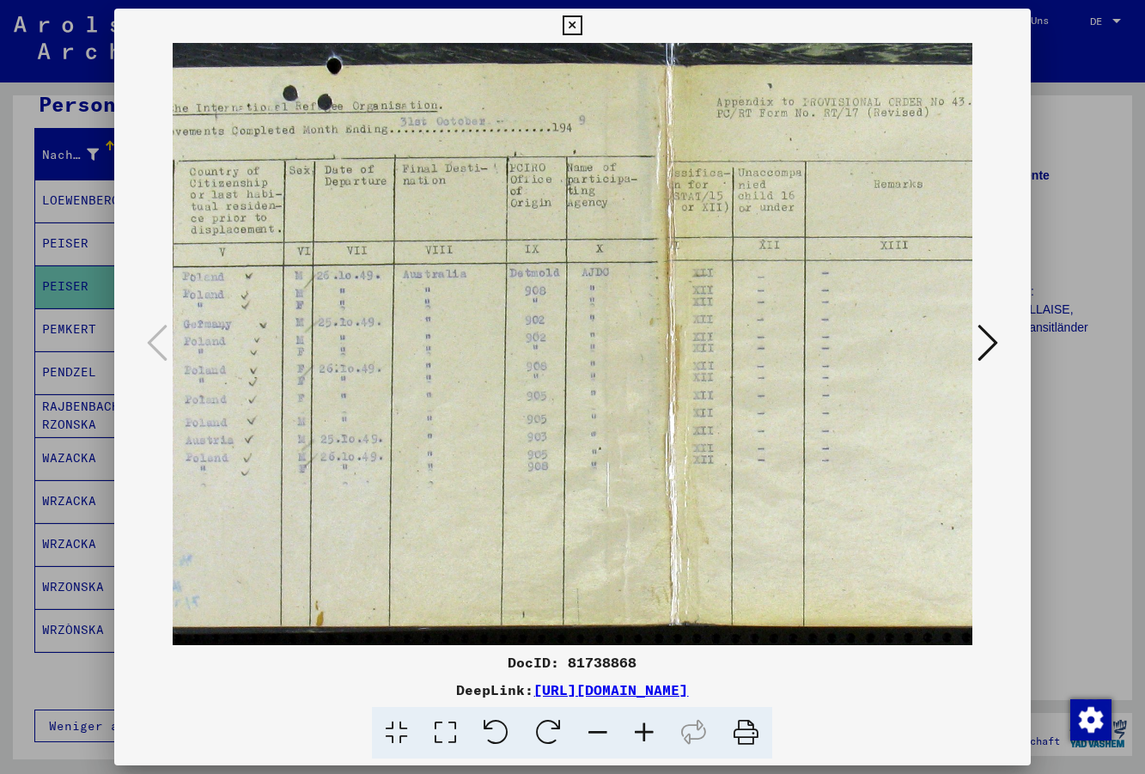
scroll to position [37, 383]
drag, startPoint x: 496, startPoint y: 378, endPoint x: 526, endPoint y: 382, distance: 30.4
click at [526, 382] on img at bounding box center [657, 328] width 1734 height 645
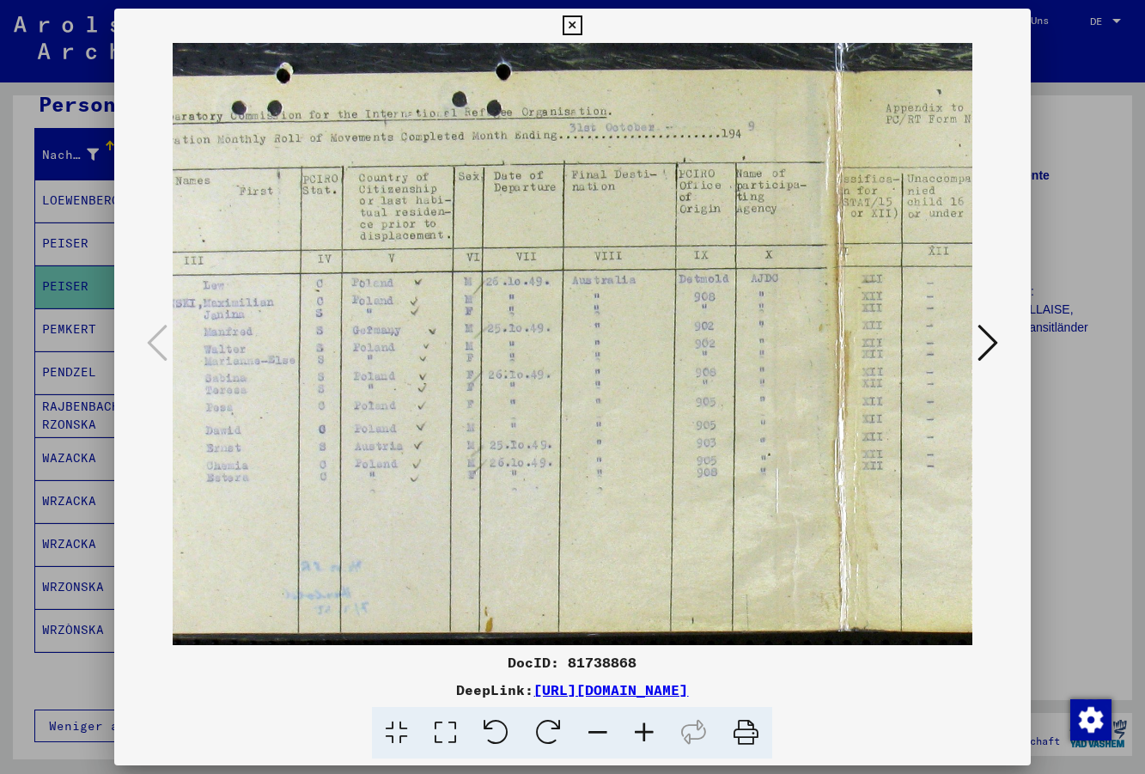
drag, startPoint x: 501, startPoint y: 384, endPoint x: 659, endPoint y: 392, distance: 158.3
click at [659, 392] on img at bounding box center [825, 334] width 1734 height 645
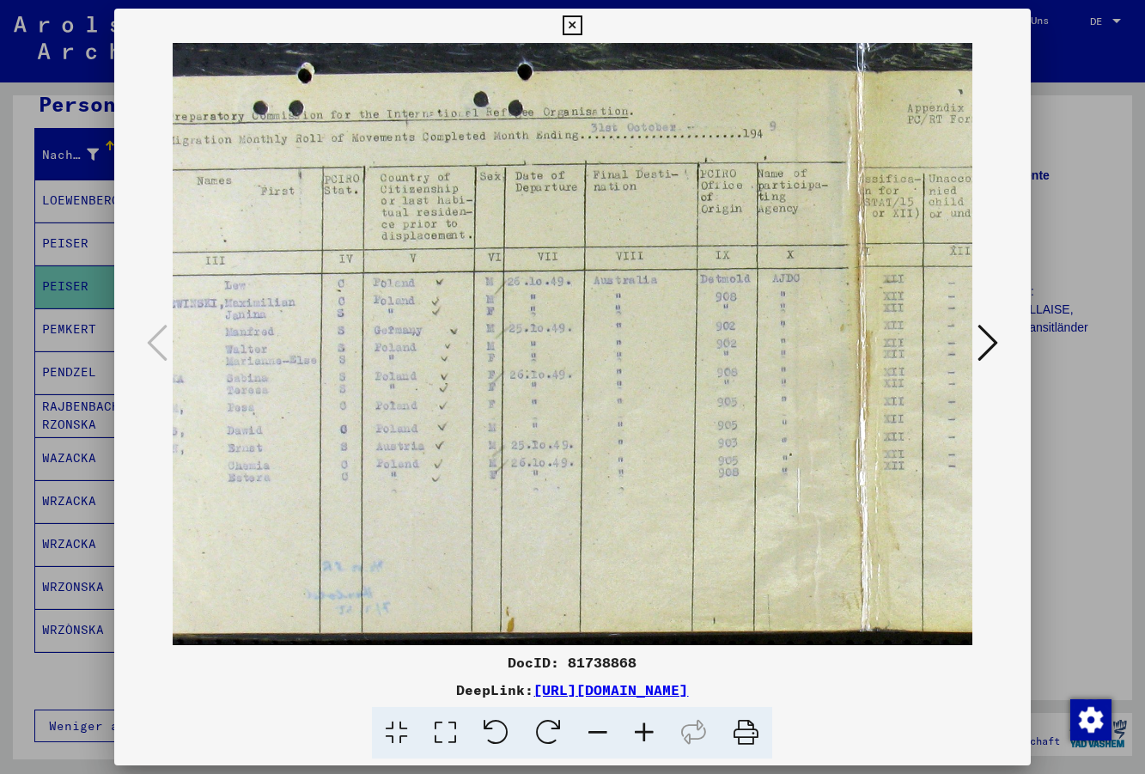
scroll to position [31, 189]
drag, startPoint x: 515, startPoint y: 392, endPoint x: 540, endPoint y: 393, distance: 24.9
click at [540, 393] on img at bounding box center [851, 334] width 1734 height 645
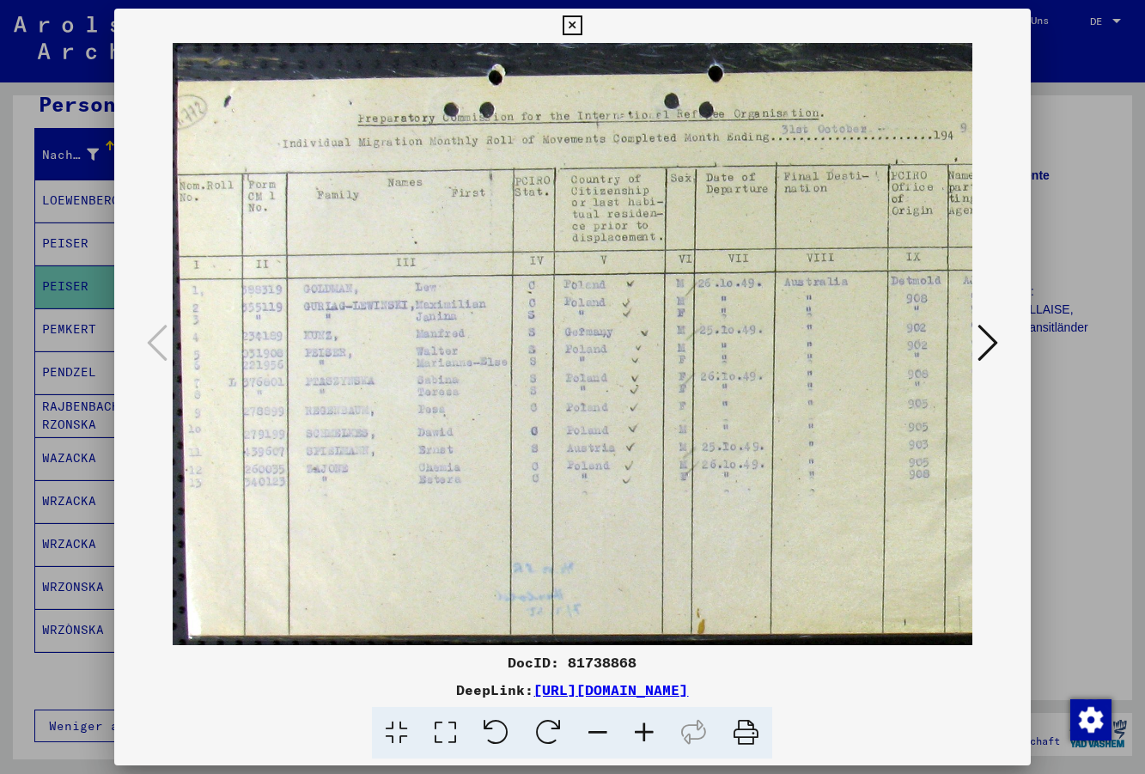
scroll to position [27, 0]
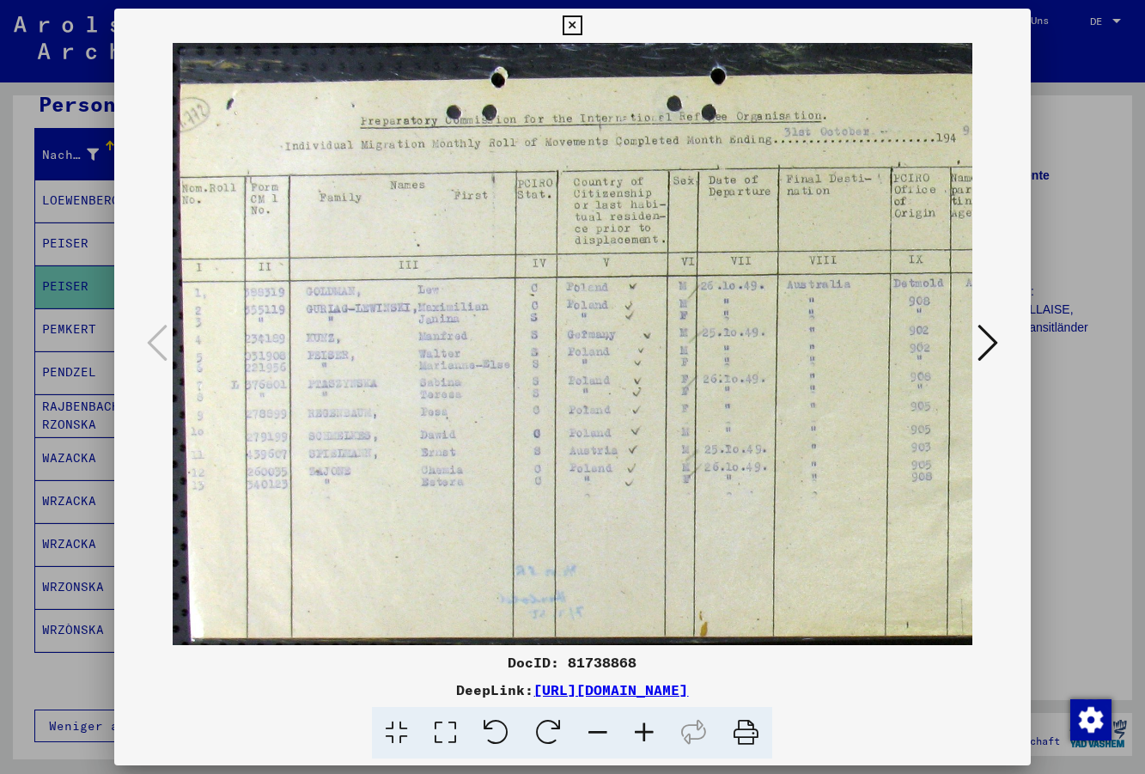
drag, startPoint x: 588, startPoint y: 373, endPoint x: 827, endPoint y: 377, distance: 239.7
click at [827, 377] on img at bounding box center [1040, 338] width 1734 height 645
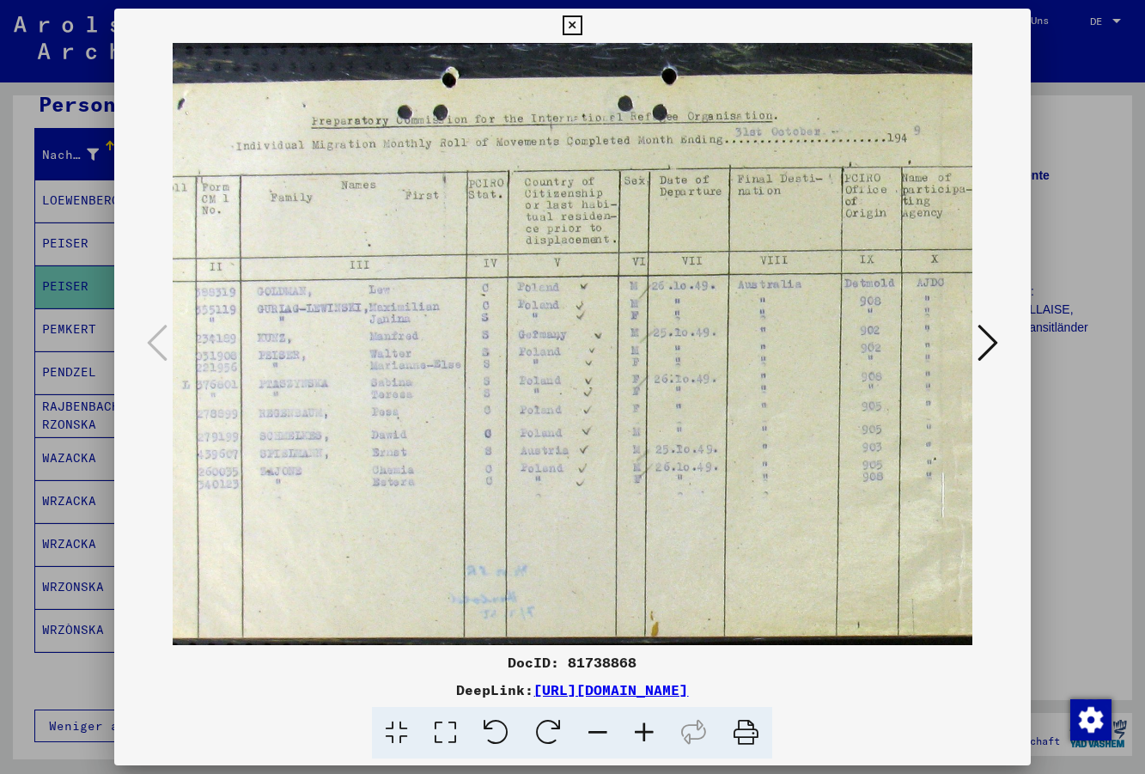
scroll to position [27, 52]
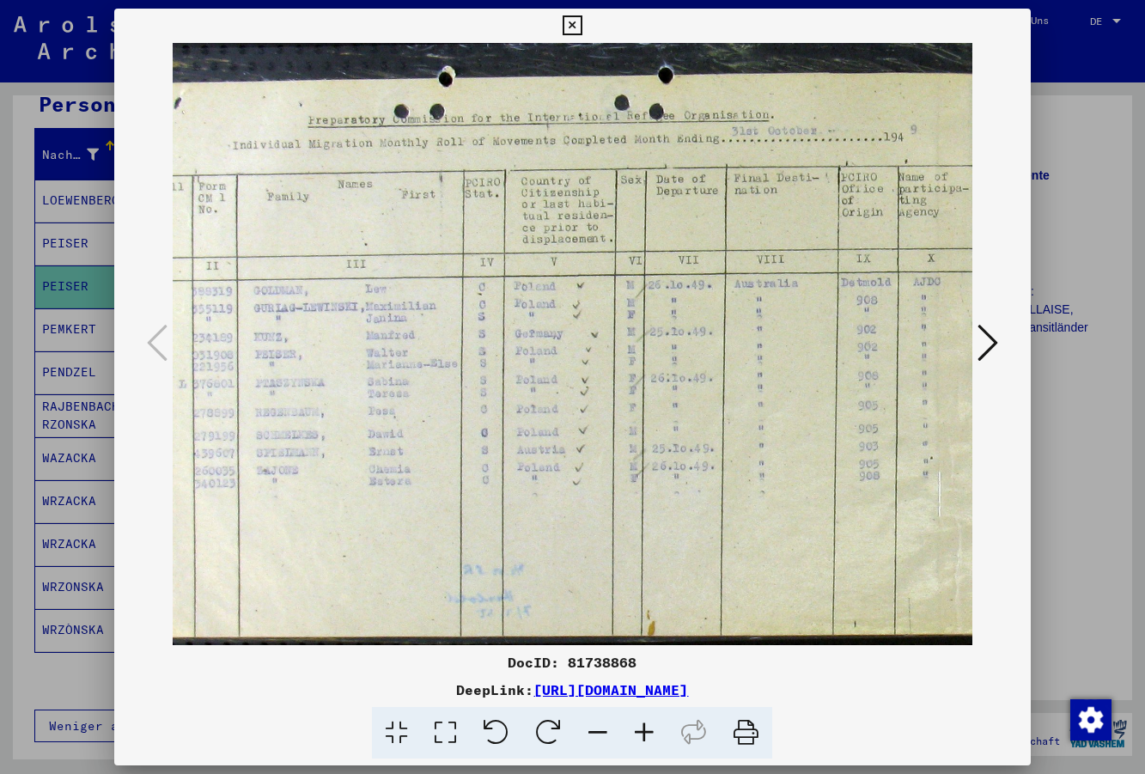
drag, startPoint x: 802, startPoint y: 412, endPoint x: 751, endPoint y: 410, distance: 50.7
click at [751, 410] on img at bounding box center [987, 337] width 1734 height 645
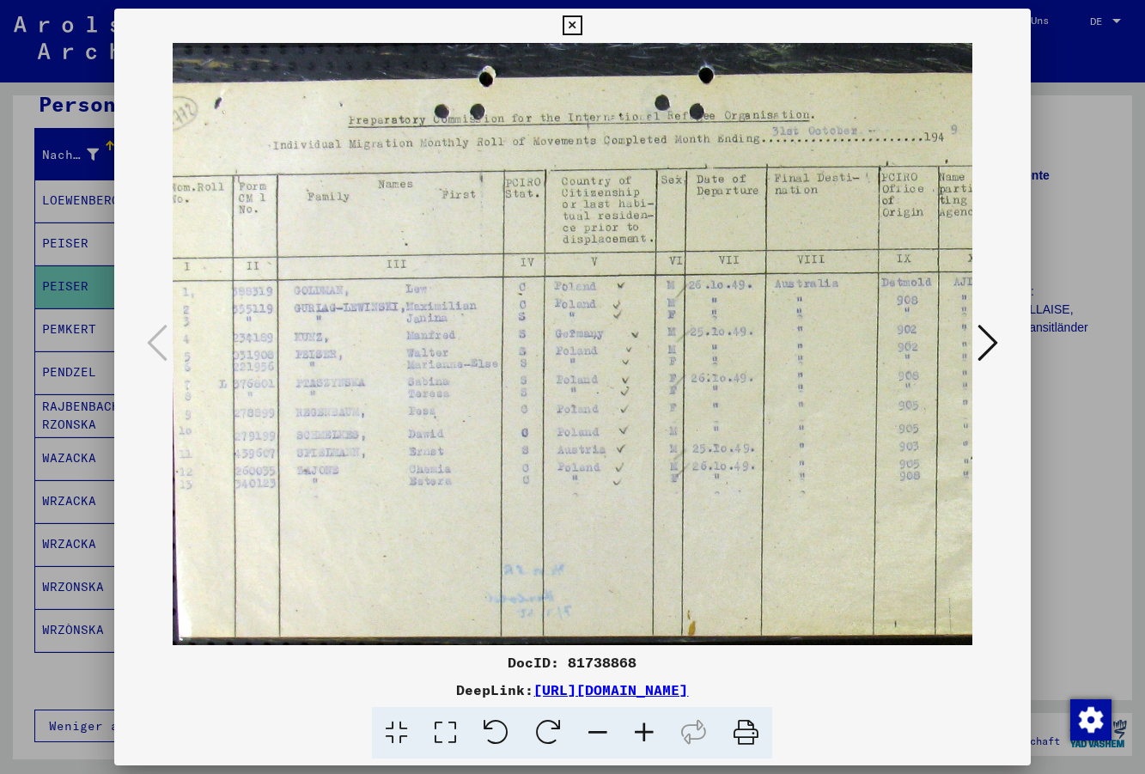
scroll to position [28, 0]
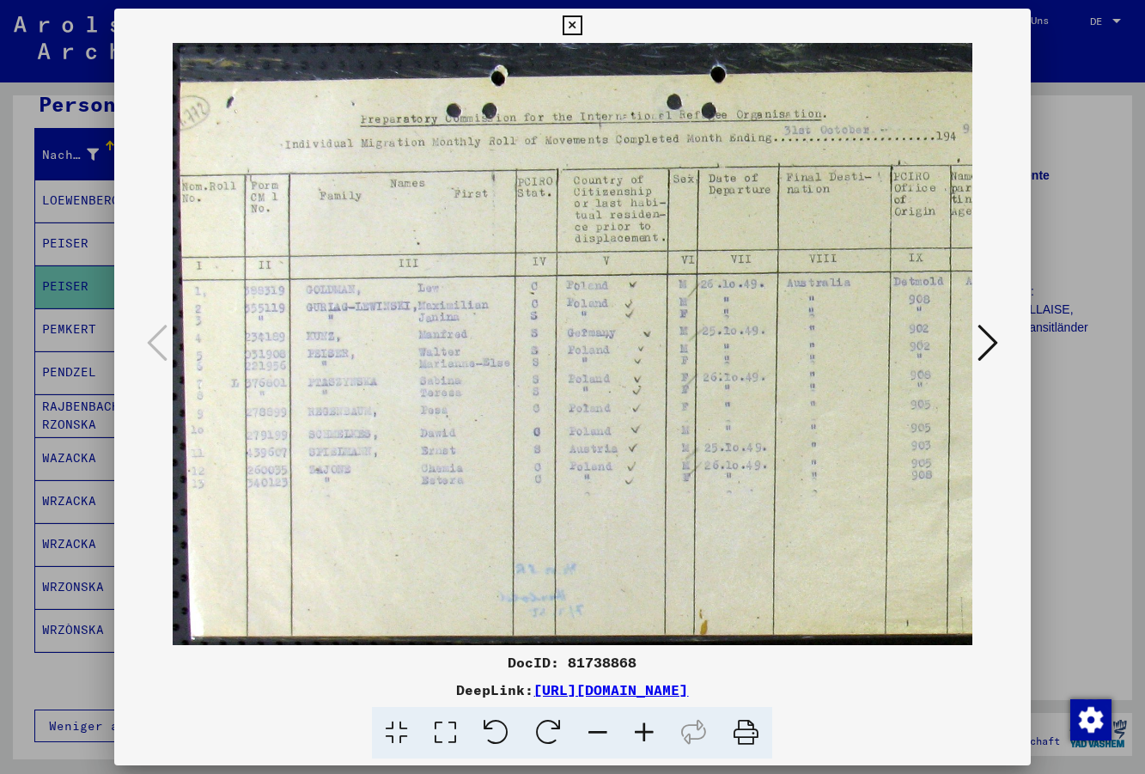
drag, startPoint x: 432, startPoint y: 395, endPoint x: 557, endPoint y: 393, distance: 124.6
click at [555, 393] on img at bounding box center [1040, 337] width 1734 height 645
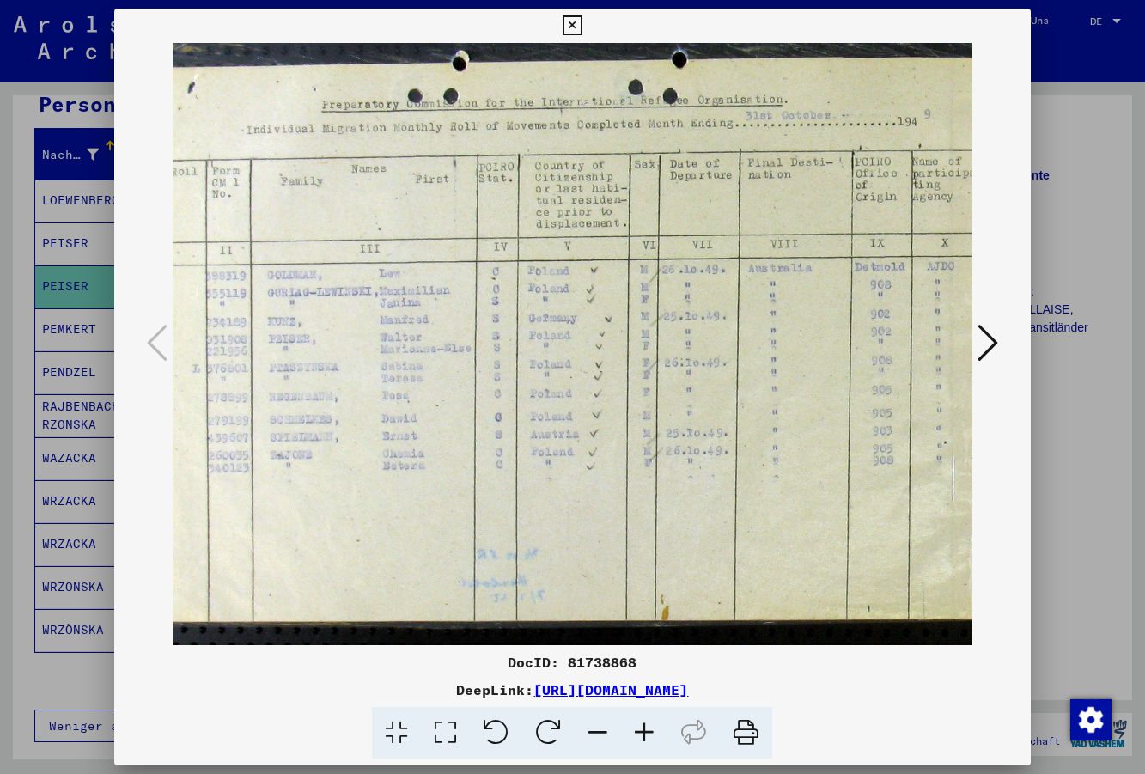
scroll to position [36, 43]
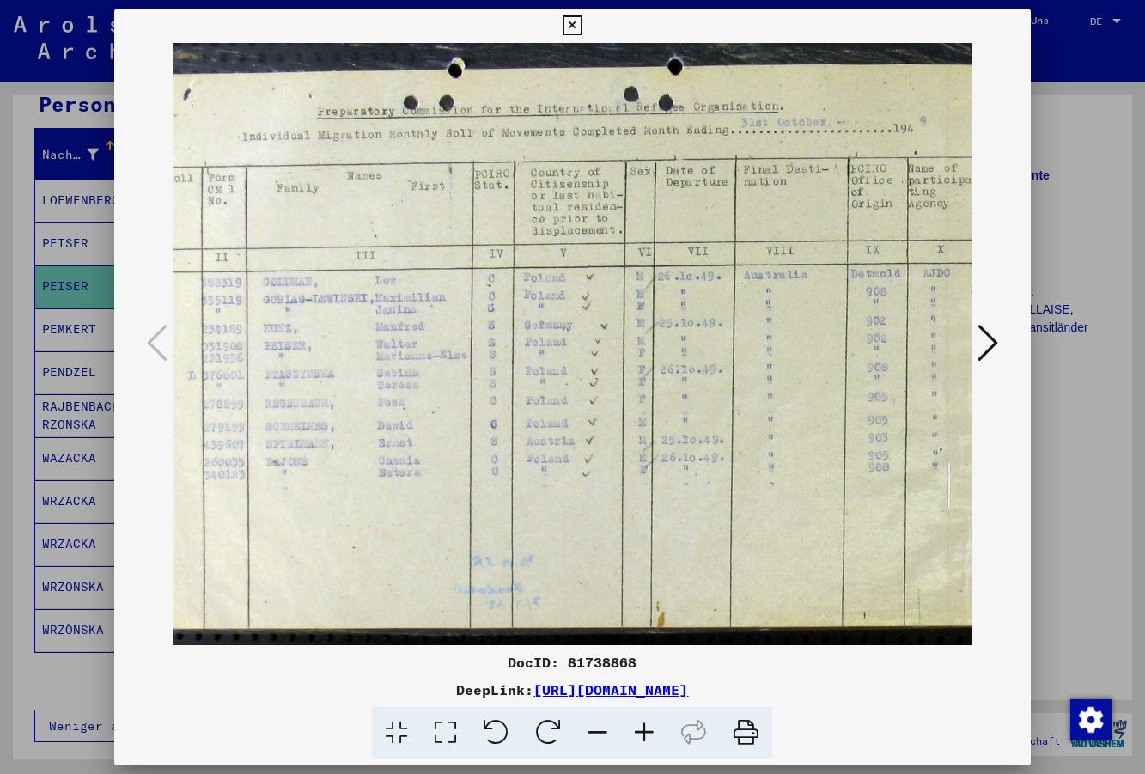
drag, startPoint x: 778, startPoint y: 369, endPoint x: 735, endPoint y: 319, distance: 65.8
click at [735, 318] on img at bounding box center [997, 329] width 1734 height 645
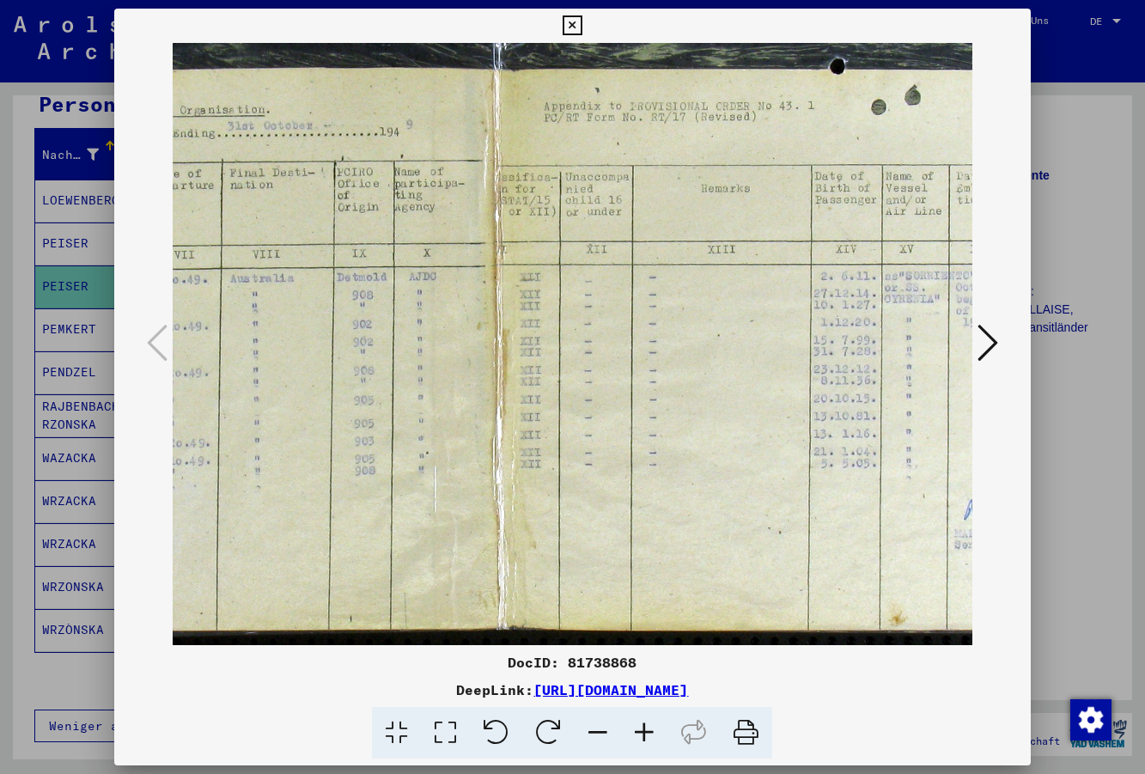
drag, startPoint x: 667, startPoint y: 414, endPoint x: 153, endPoint y: 418, distance: 513.8
click at [153, 418] on div at bounding box center [572, 344] width 916 height 602
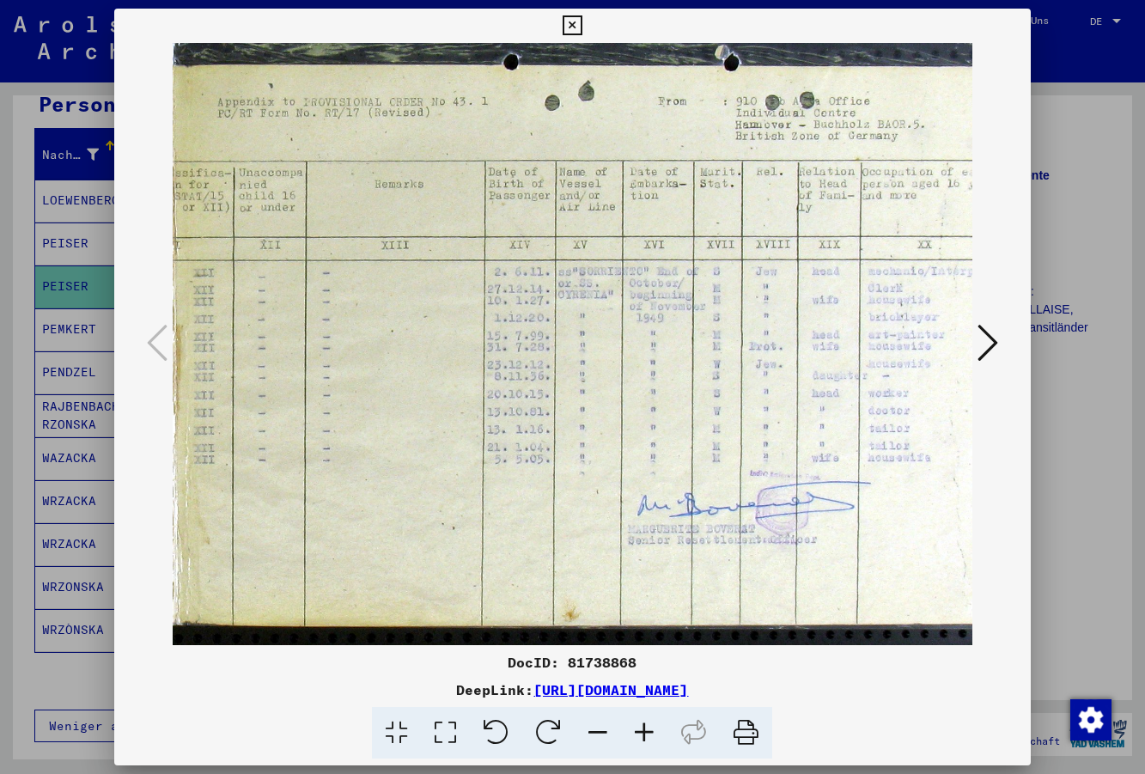
scroll to position [37, 884]
drag, startPoint x: 633, startPoint y: 399, endPoint x: 326, endPoint y: 393, distance: 306.8
click at [326, 393] on img at bounding box center [156, 328] width 1734 height 645
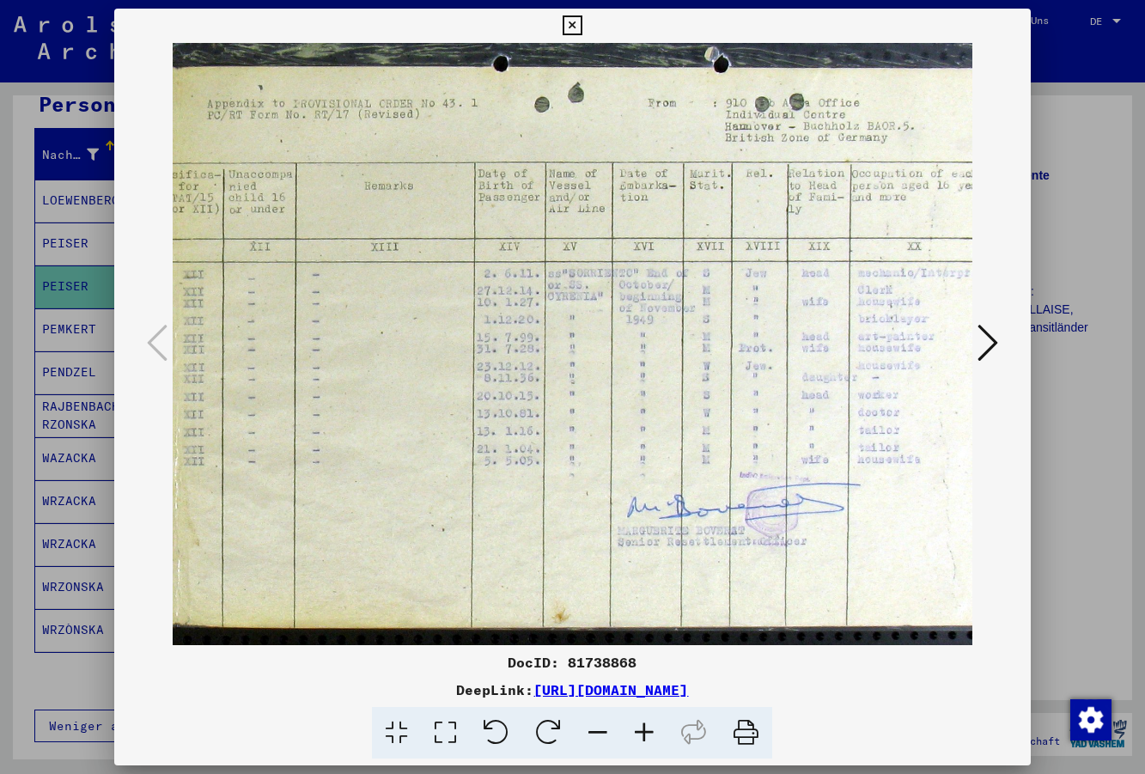
scroll to position [35, 895]
drag, startPoint x: 812, startPoint y: 381, endPoint x: 801, endPoint y: 382, distance: 11.3
click at [801, 382] on img at bounding box center [144, 330] width 1734 height 645
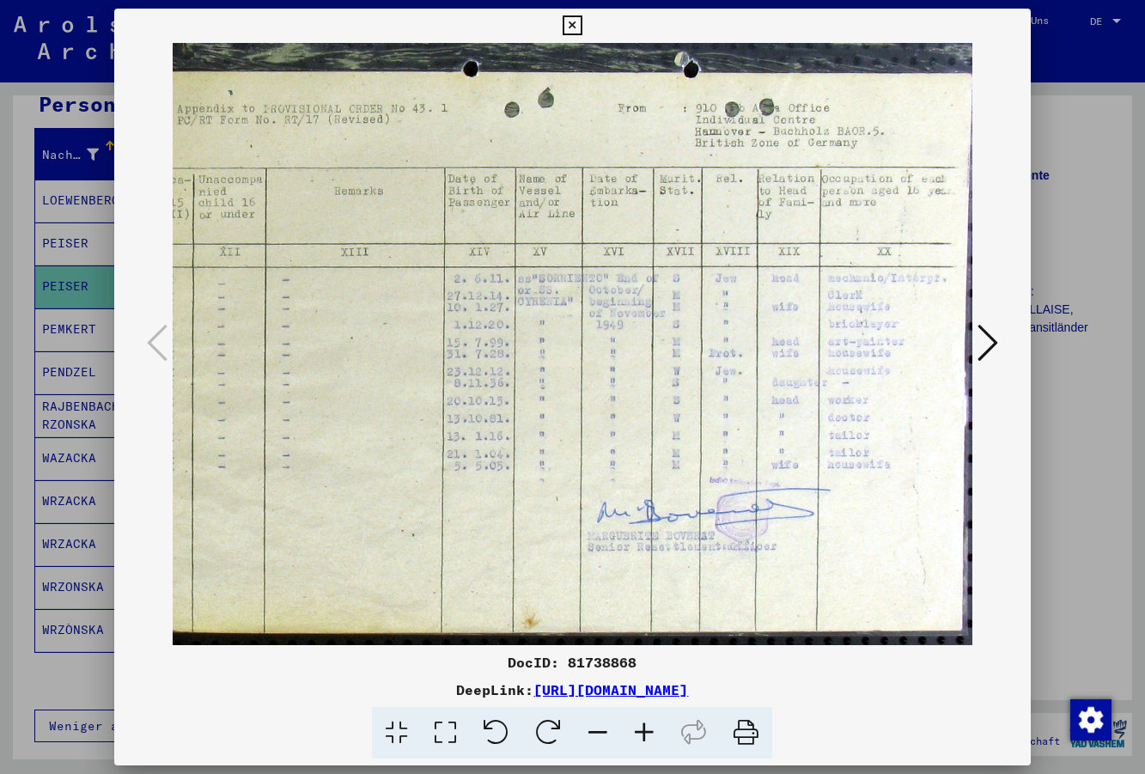
scroll to position [30, 928]
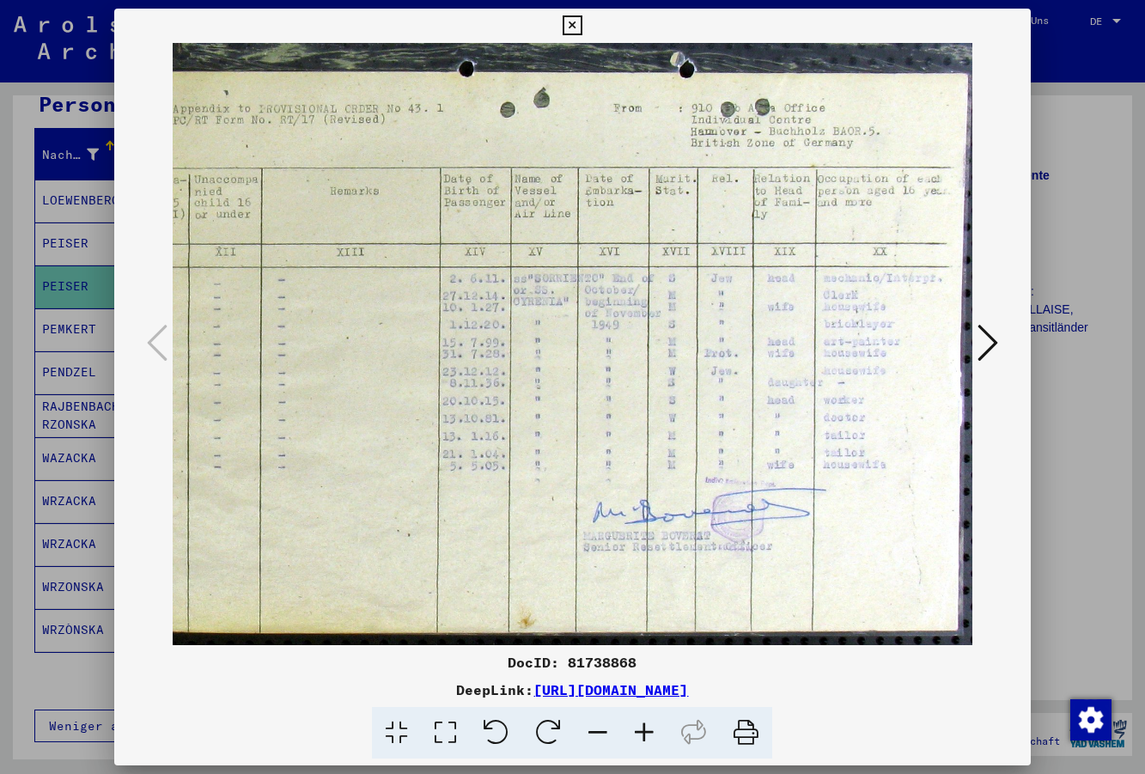
drag, startPoint x: 803, startPoint y: 377, endPoint x: 714, endPoint y: 381, distance: 89.5
click at [717, 382] on img at bounding box center [112, 335] width 1734 height 645
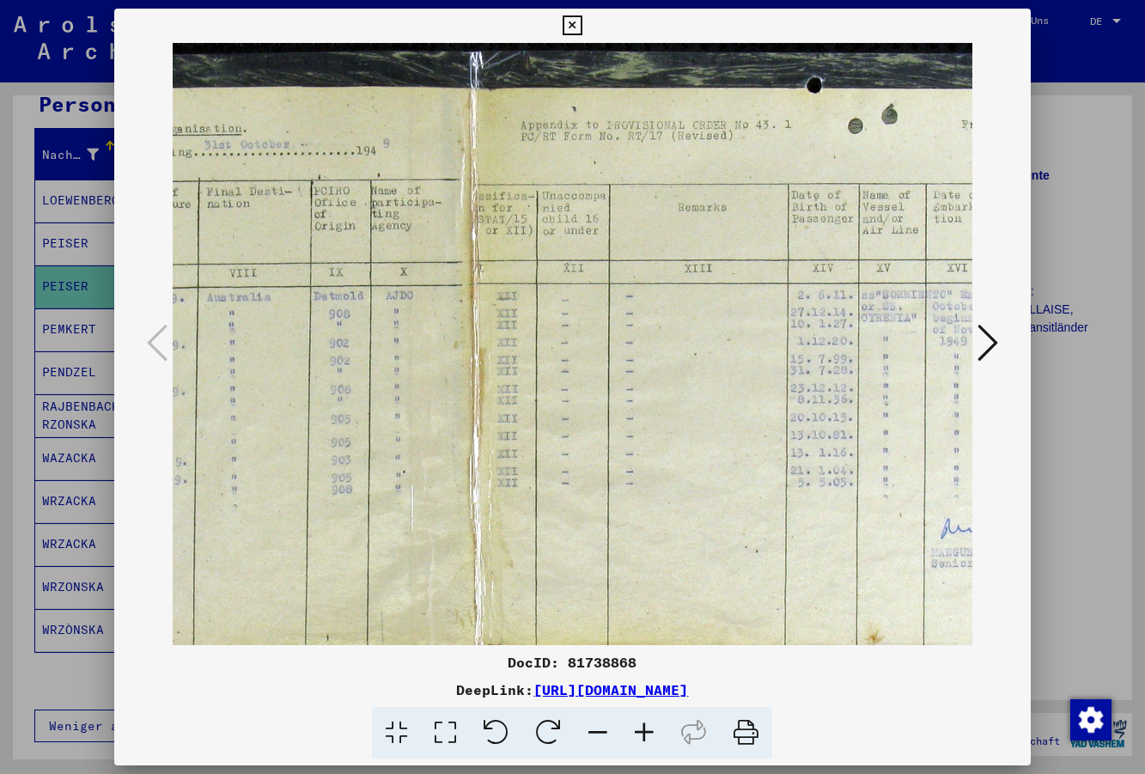
drag, startPoint x: 258, startPoint y: 406, endPoint x: 606, endPoint y: 421, distance: 348.3
click at [606, 421] on img at bounding box center [460, 351] width 1734 height 645
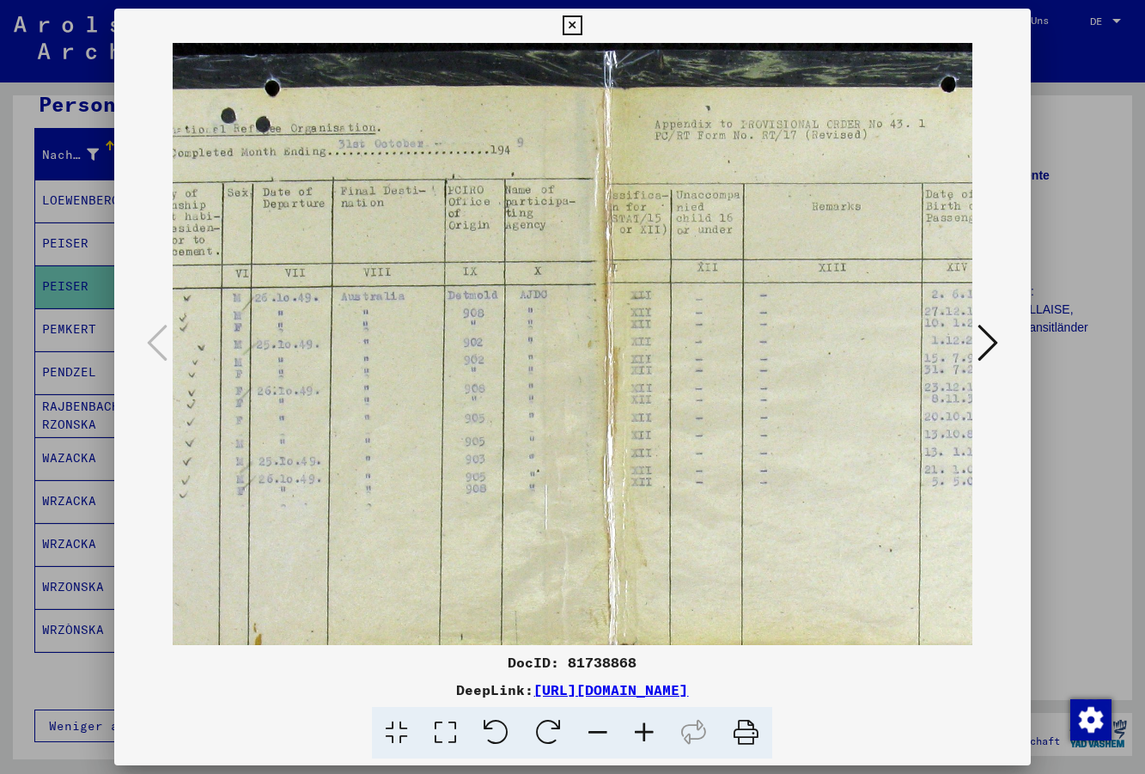
drag, startPoint x: 457, startPoint y: 422, endPoint x: 591, endPoint y: 422, distance: 134.0
click at [591, 422] on img at bounding box center [594, 350] width 1734 height 645
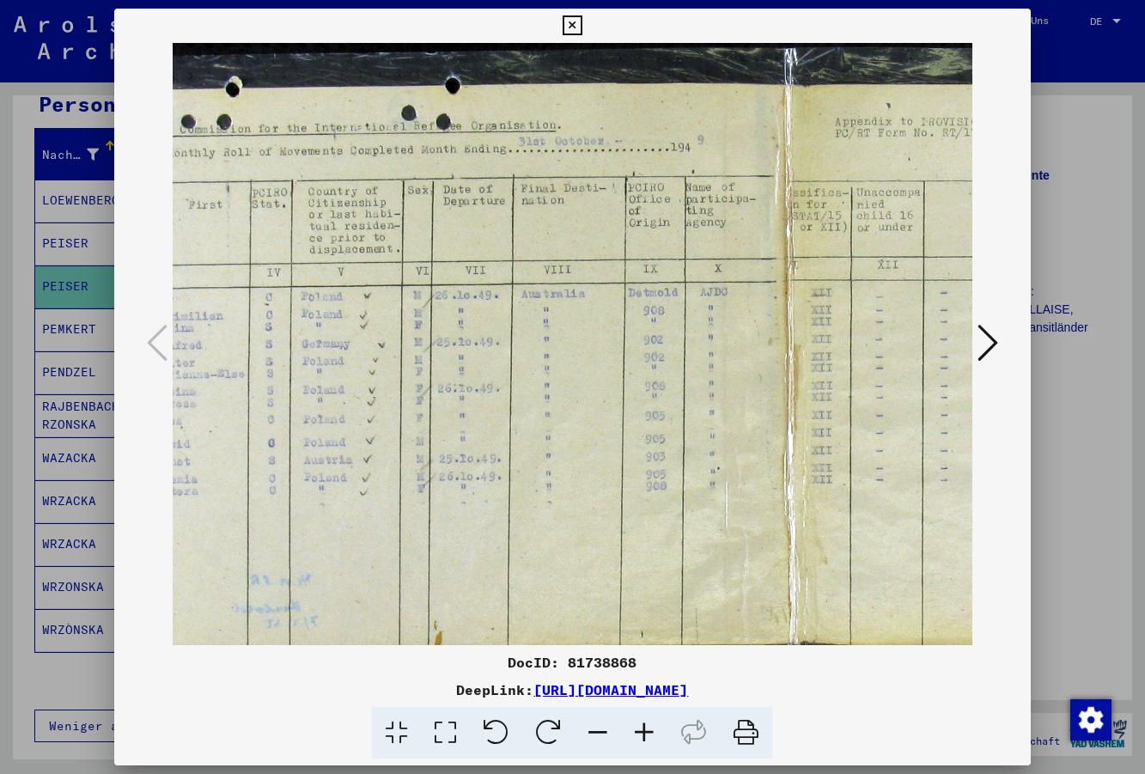
drag, startPoint x: 534, startPoint y: 424, endPoint x: 714, endPoint y: 421, distance: 180.4
click at [714, 421] on img at bounding box center [774, 348] width 1734 height 645
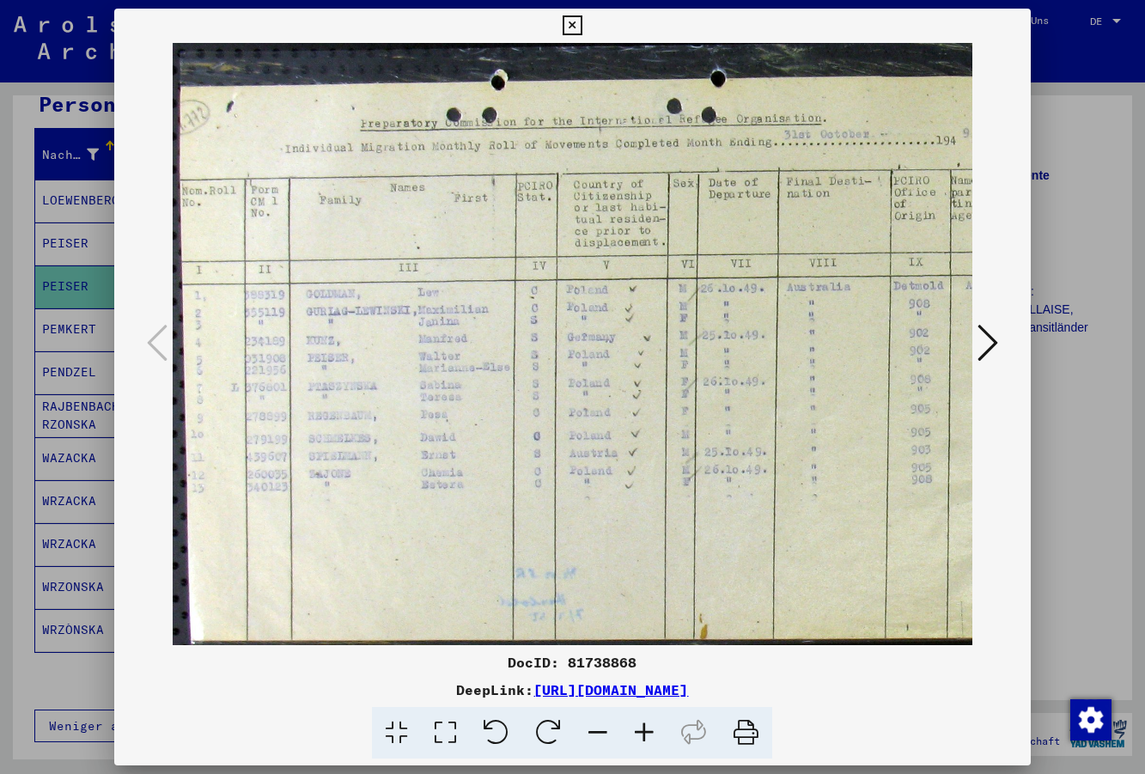
scroll to position [25, 0]
drag, startPoint x: 469, startPoint y: 420, endPoint x: 775, endPoint y: 413, distance: 305.9
click at [775, 413] on img at bounding box center [1040, 340] width 1734 height 645
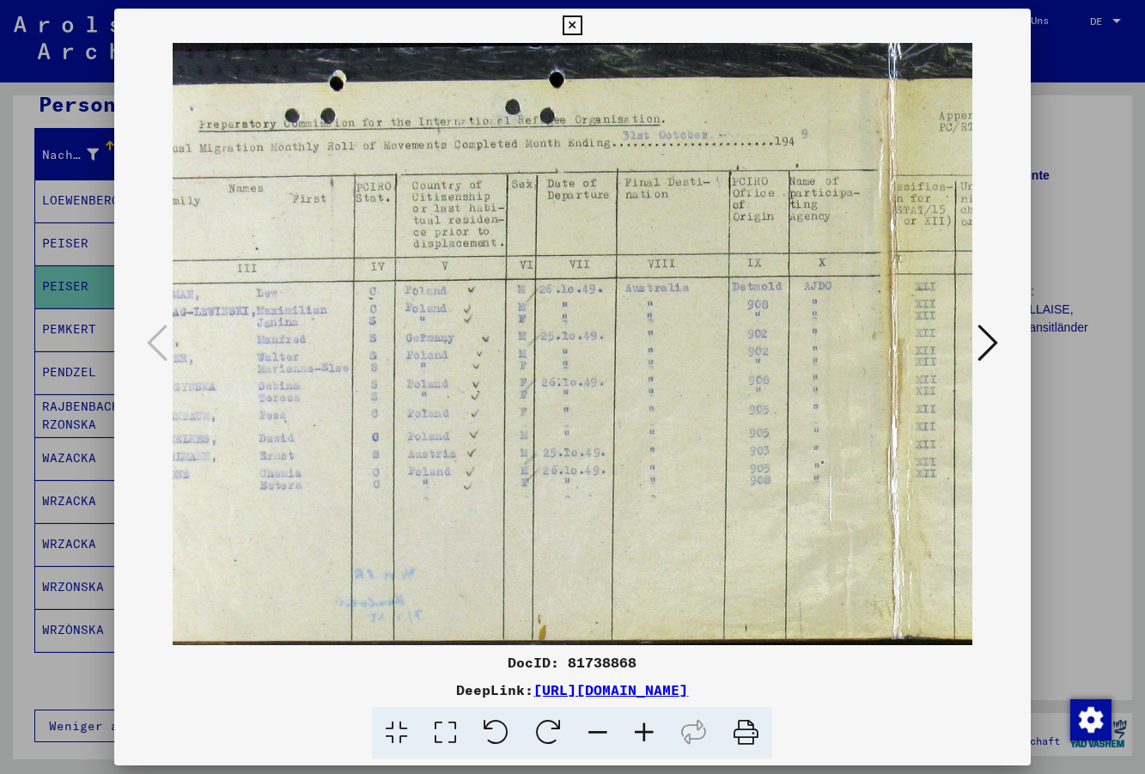
scroll to position [23, 168]
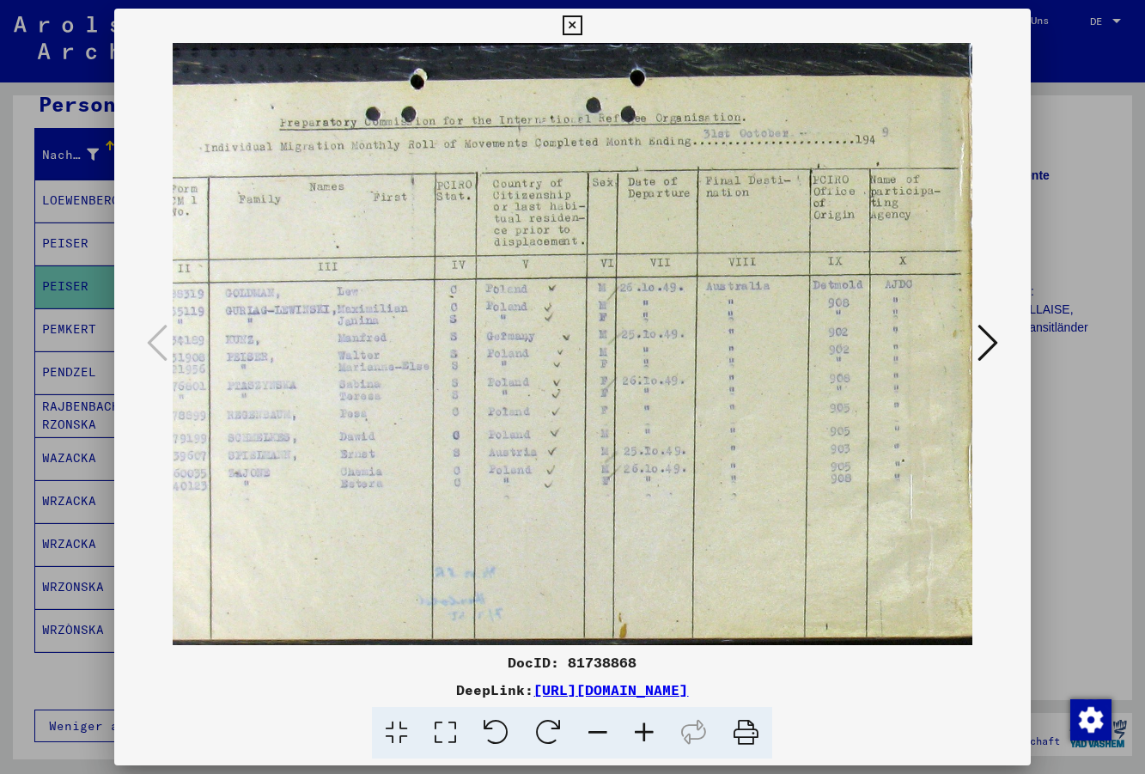
drag, startPoint x: 825, startPoint y: 406, endPoint x: 748, endPoint y: 406, distance: 76.5
click at [747, 406] on img at bounding box center [959, 340] width 1734 height 645
click at [1048, 464] on div at bounding box center [572, 387] width 1145 height 774
